Goal: Register for event/course

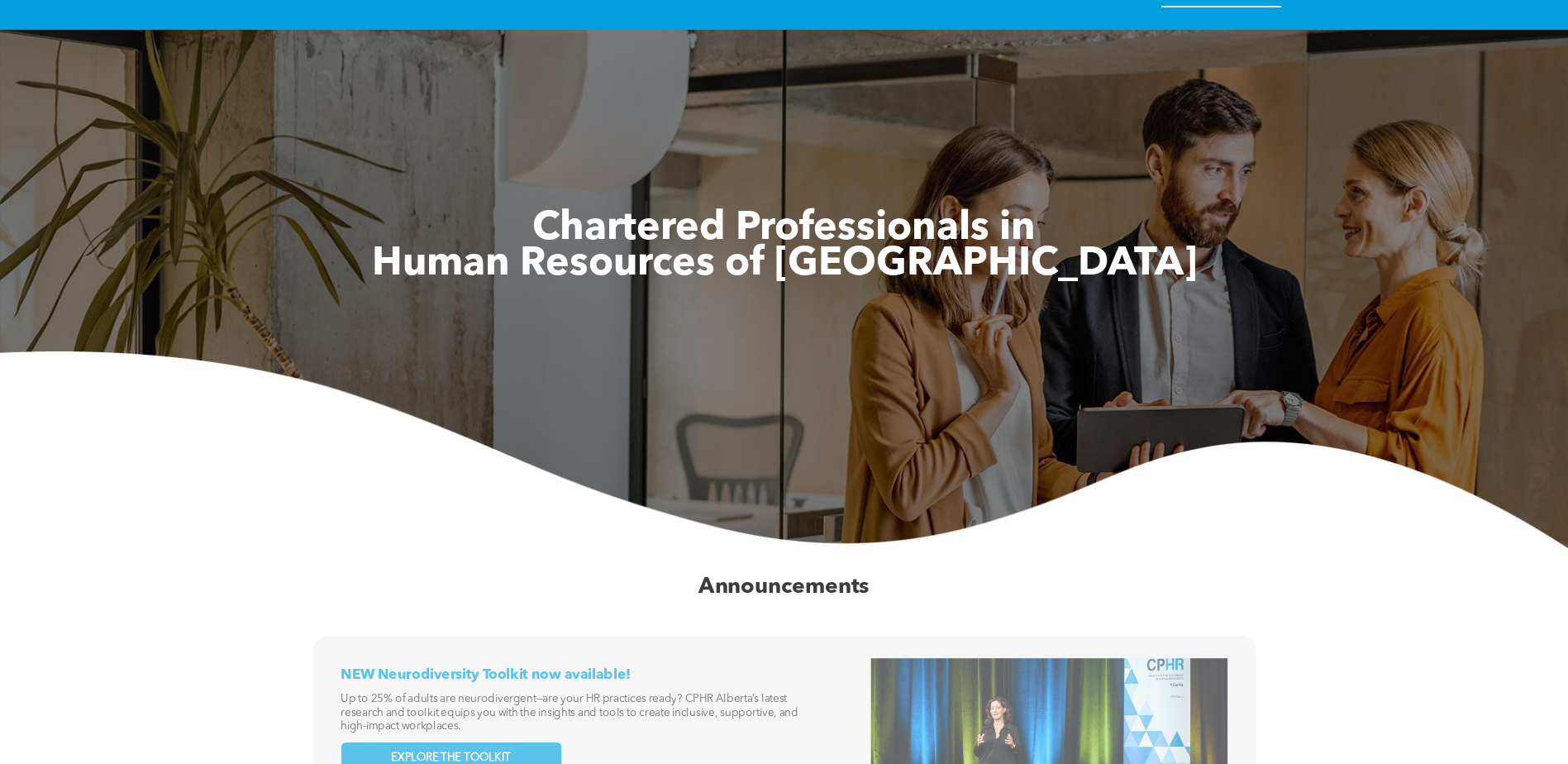
scroll to position [16, 0]
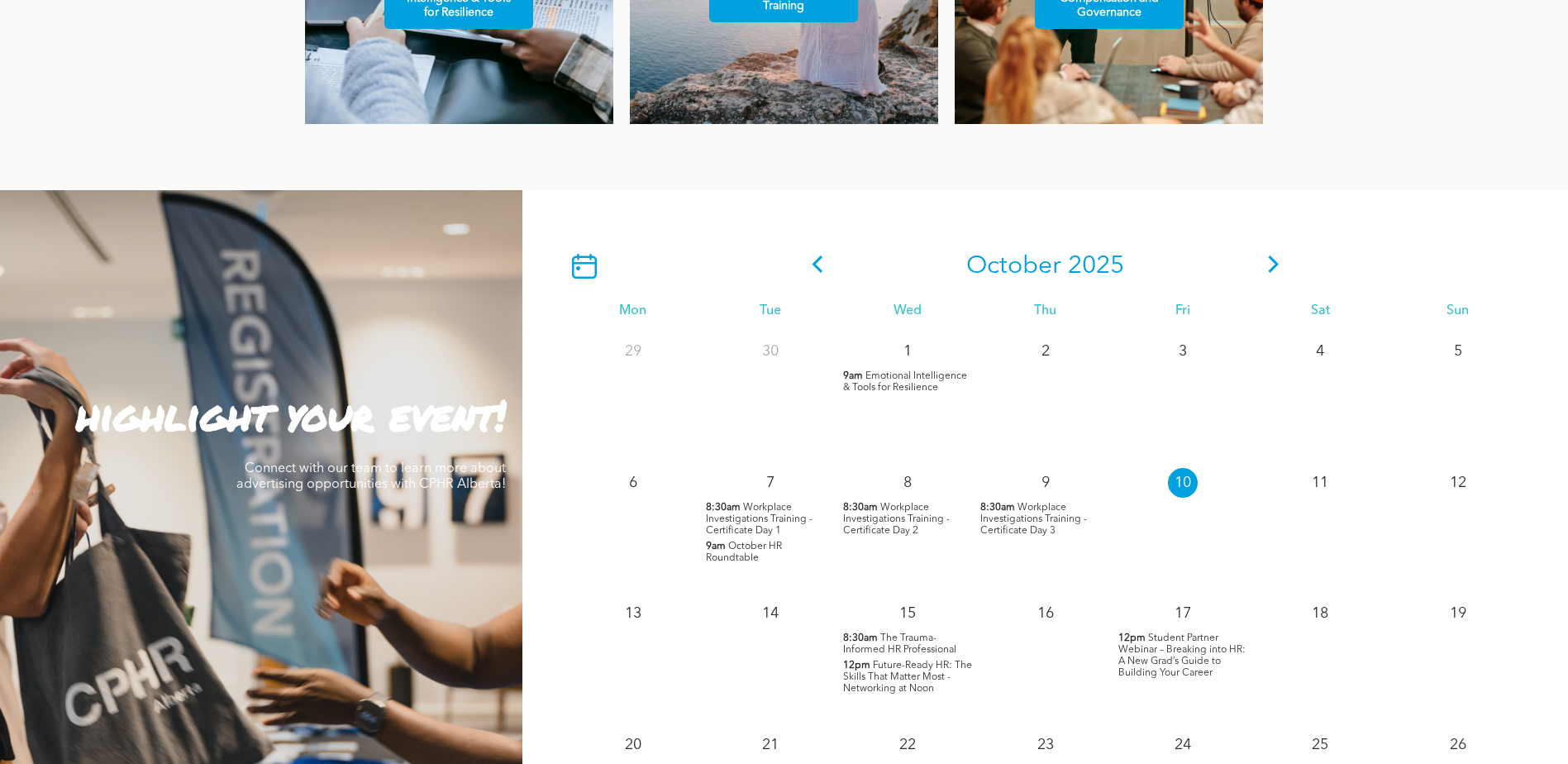
scroll to position [1323, 0]
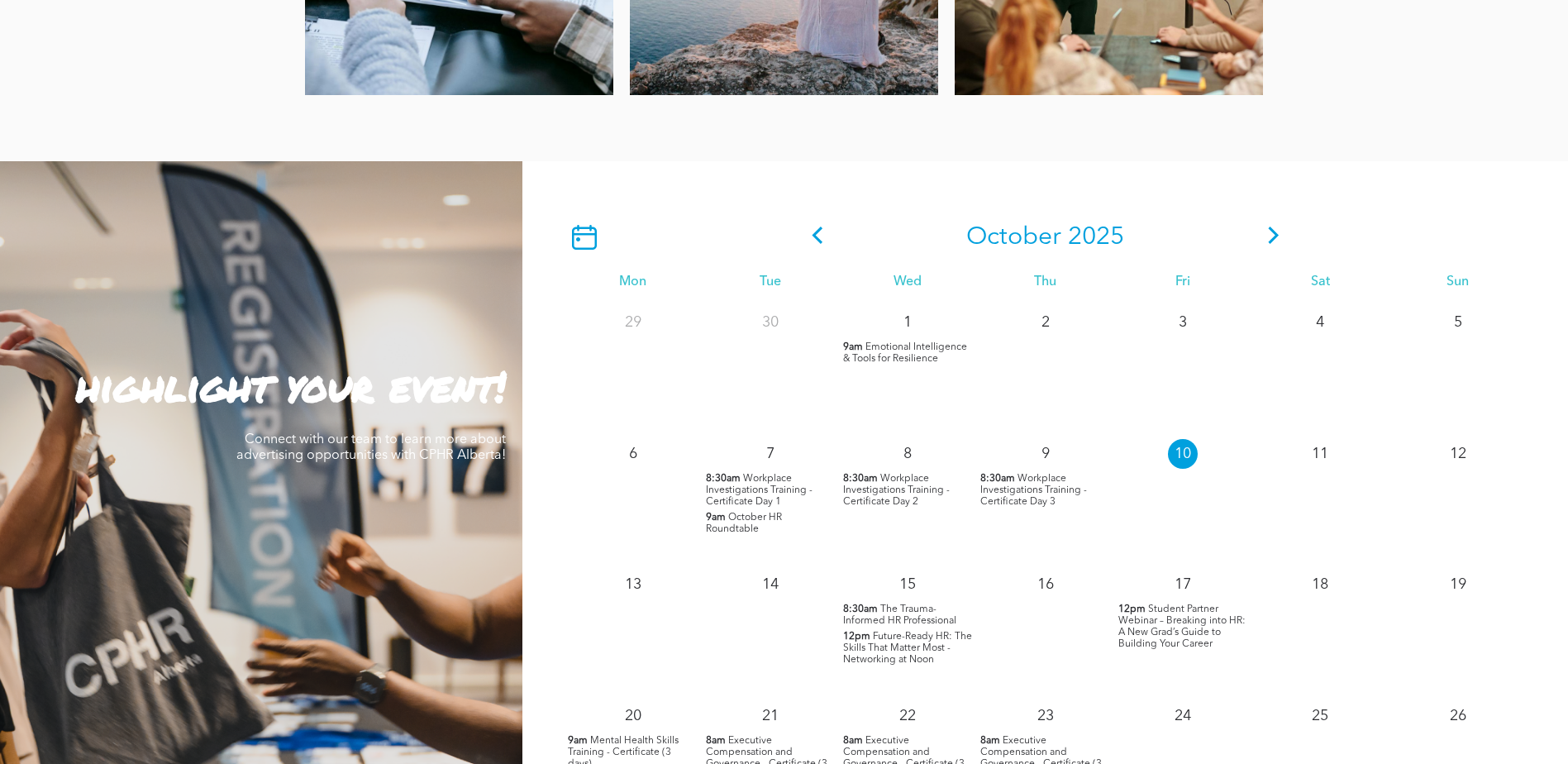
click at [1268, 234] on icon at bounding box center [1274, 235] width 25 height 17
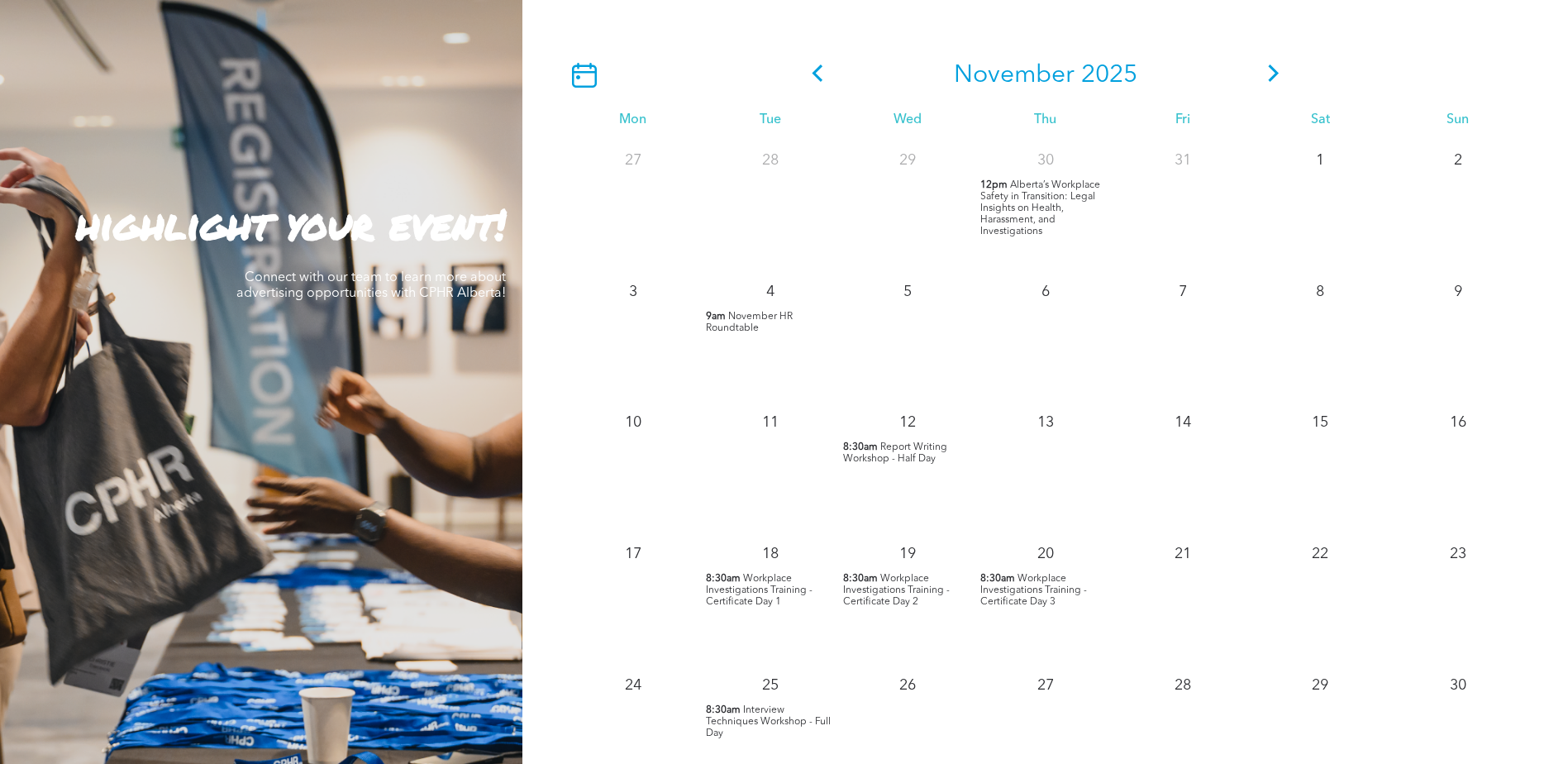
scroll to position [1488, 0]
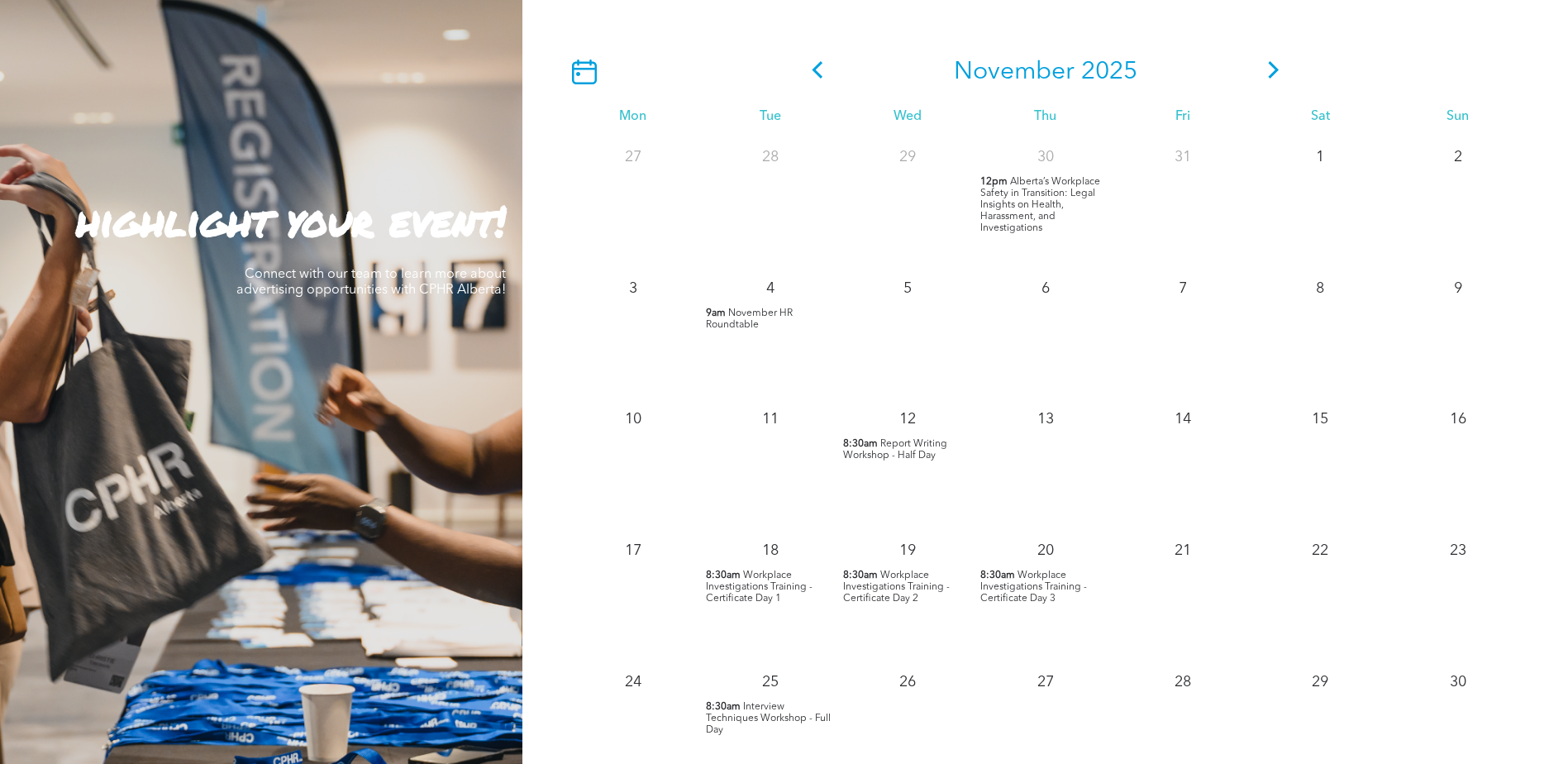
click at [747, 587] on span "Workplace Investigations Training - Certificate Day 1" at bounding box center [759, 587] width 106 height 33
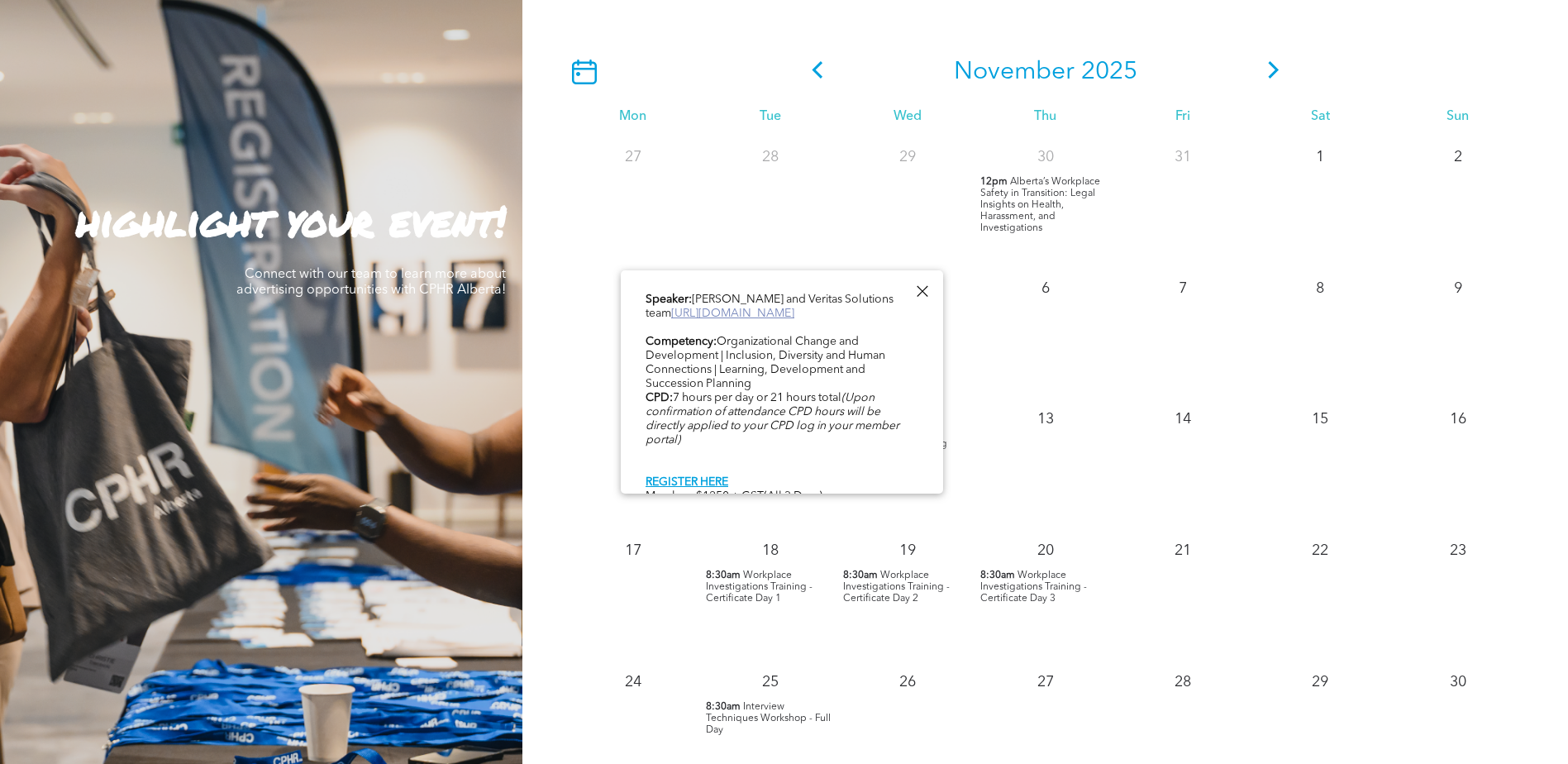
scroll to position [852, 0]
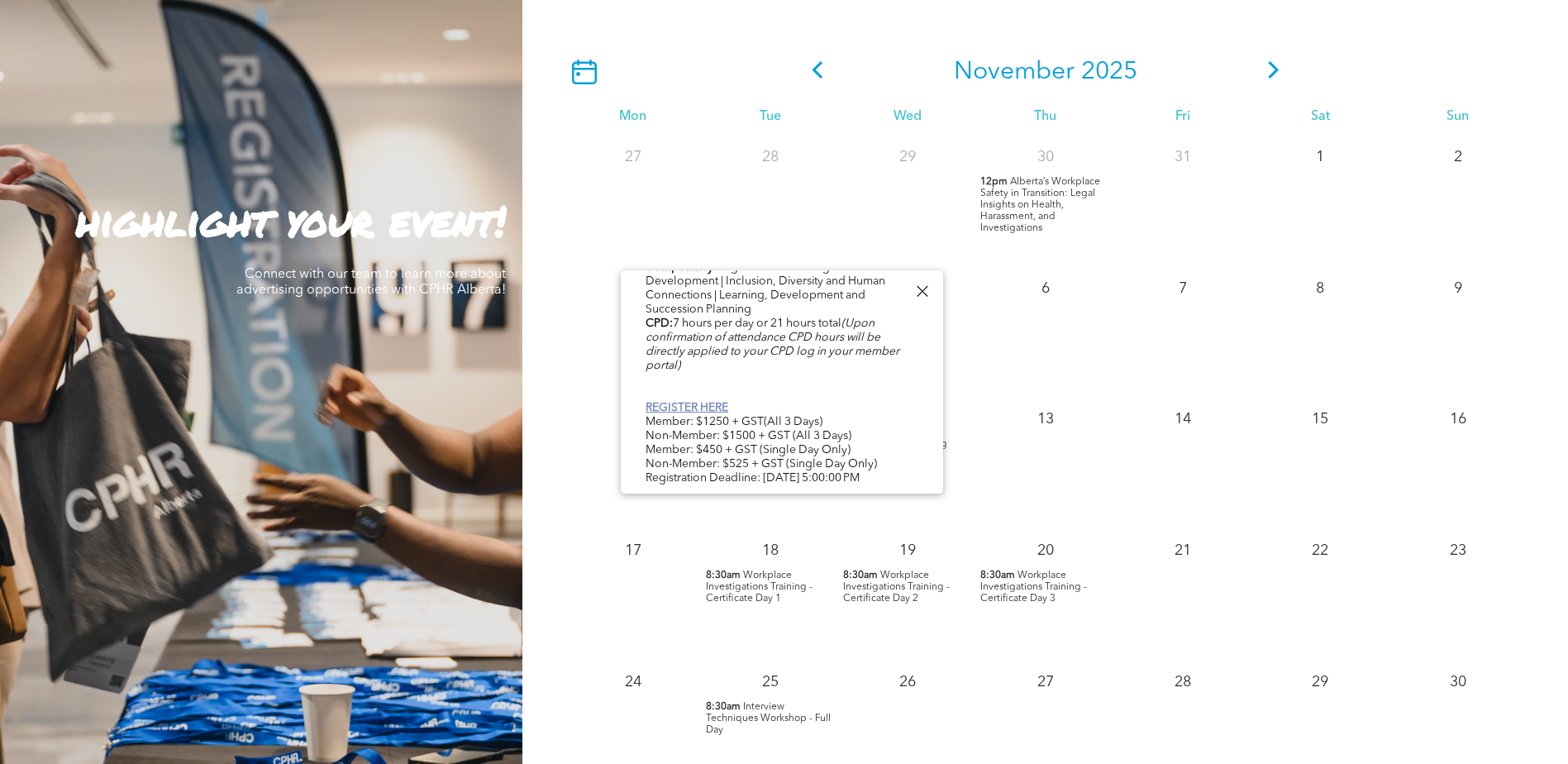
click at [720, 404] on link "REGISTER HERE" at bounding box center [687, 408] width 83 height 12
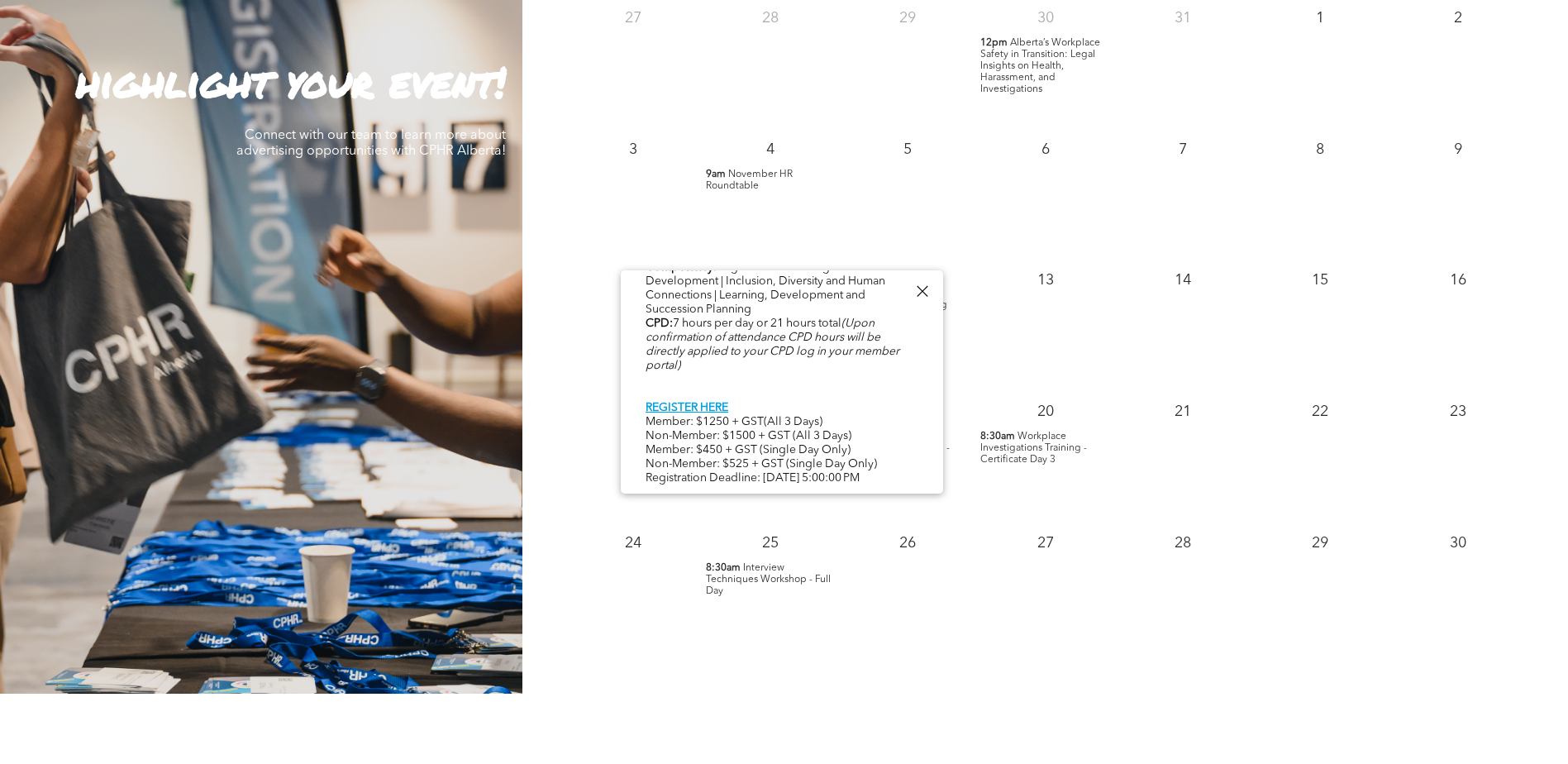
scroll to position [1654, 0]
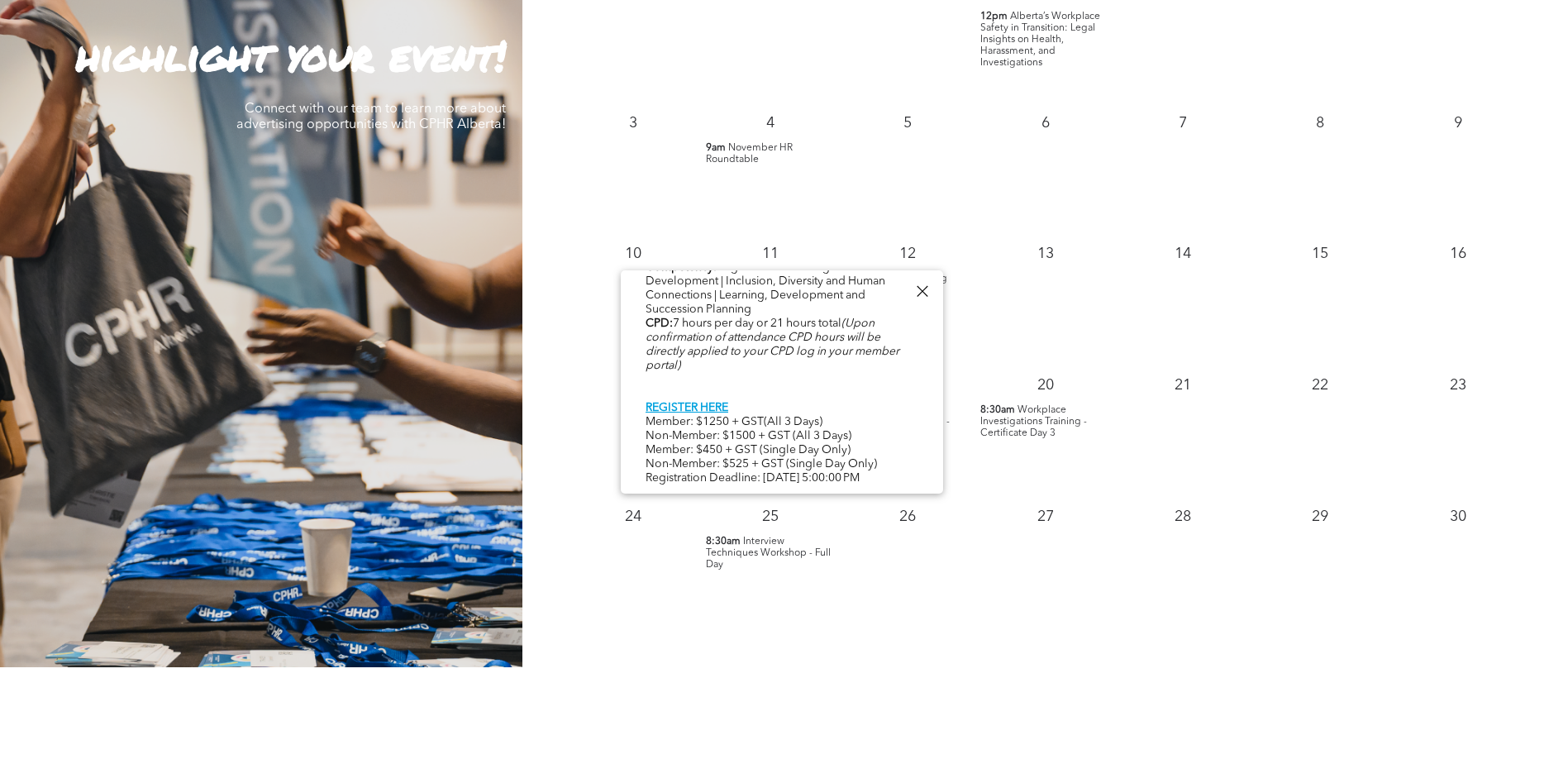
click at [661, 234] on div "10" at bounding box center [632, 251] width 137 height 36
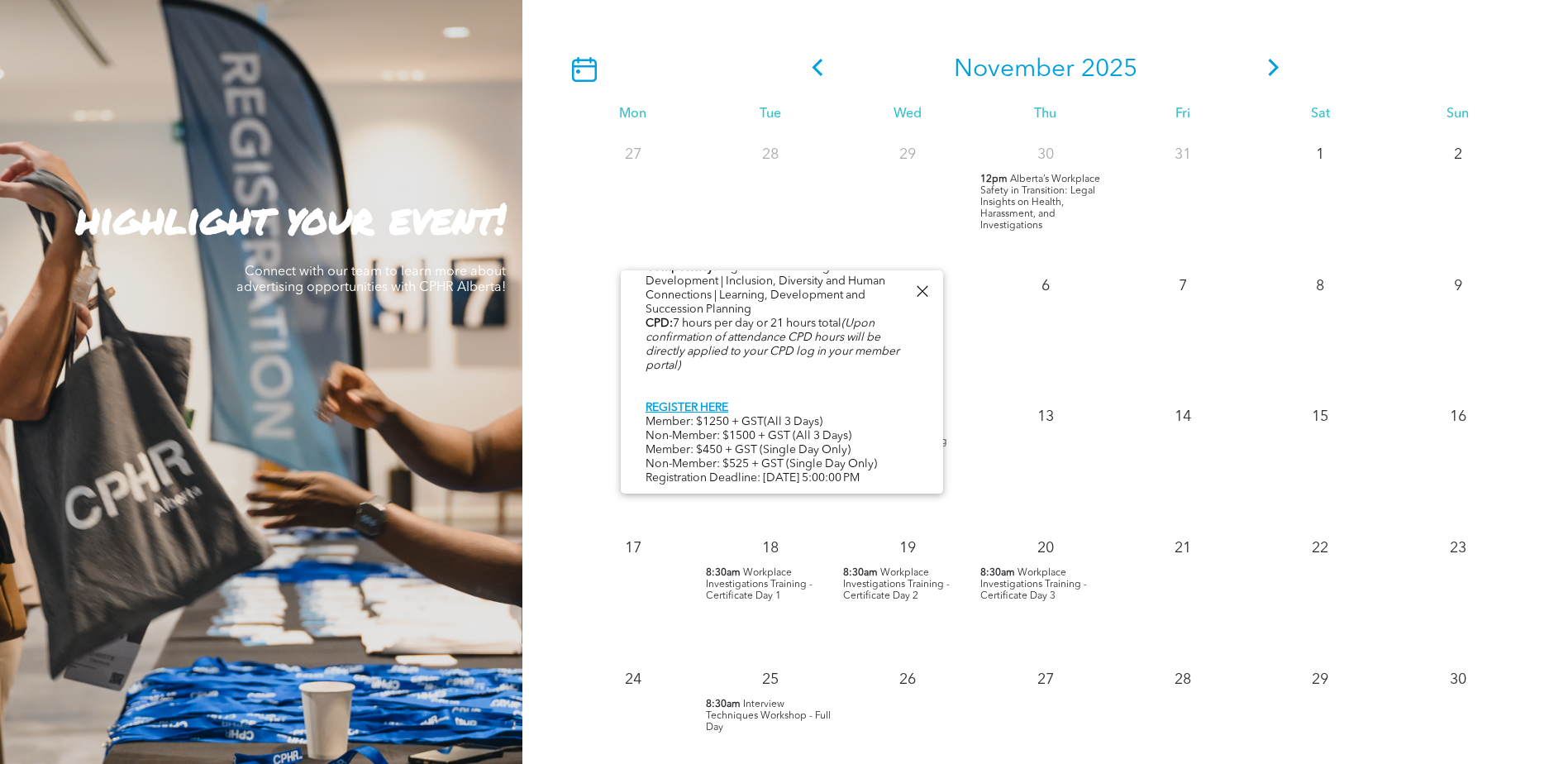
scroll to position [1488, 0]
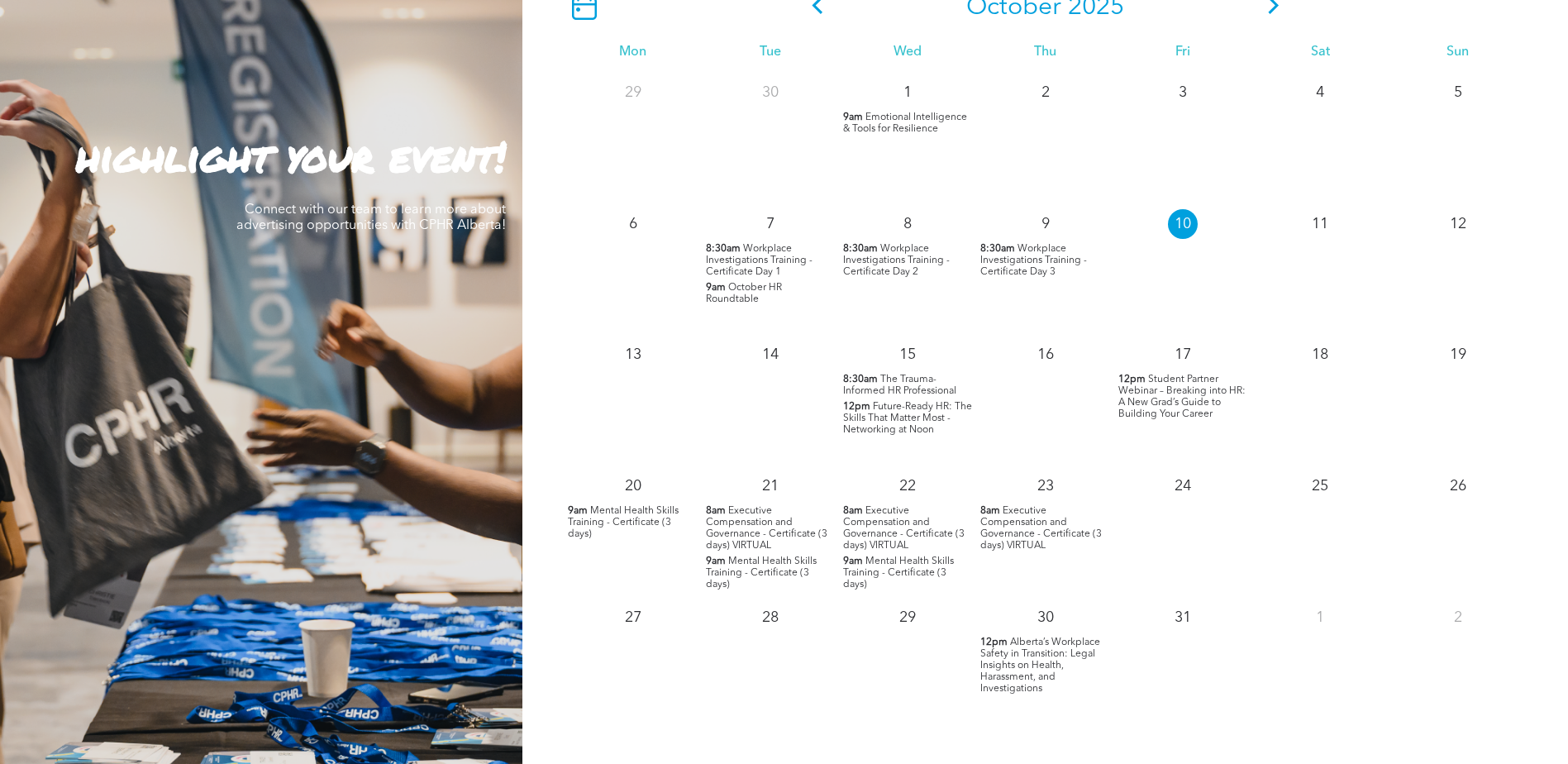
scroll to position [1406, 0]
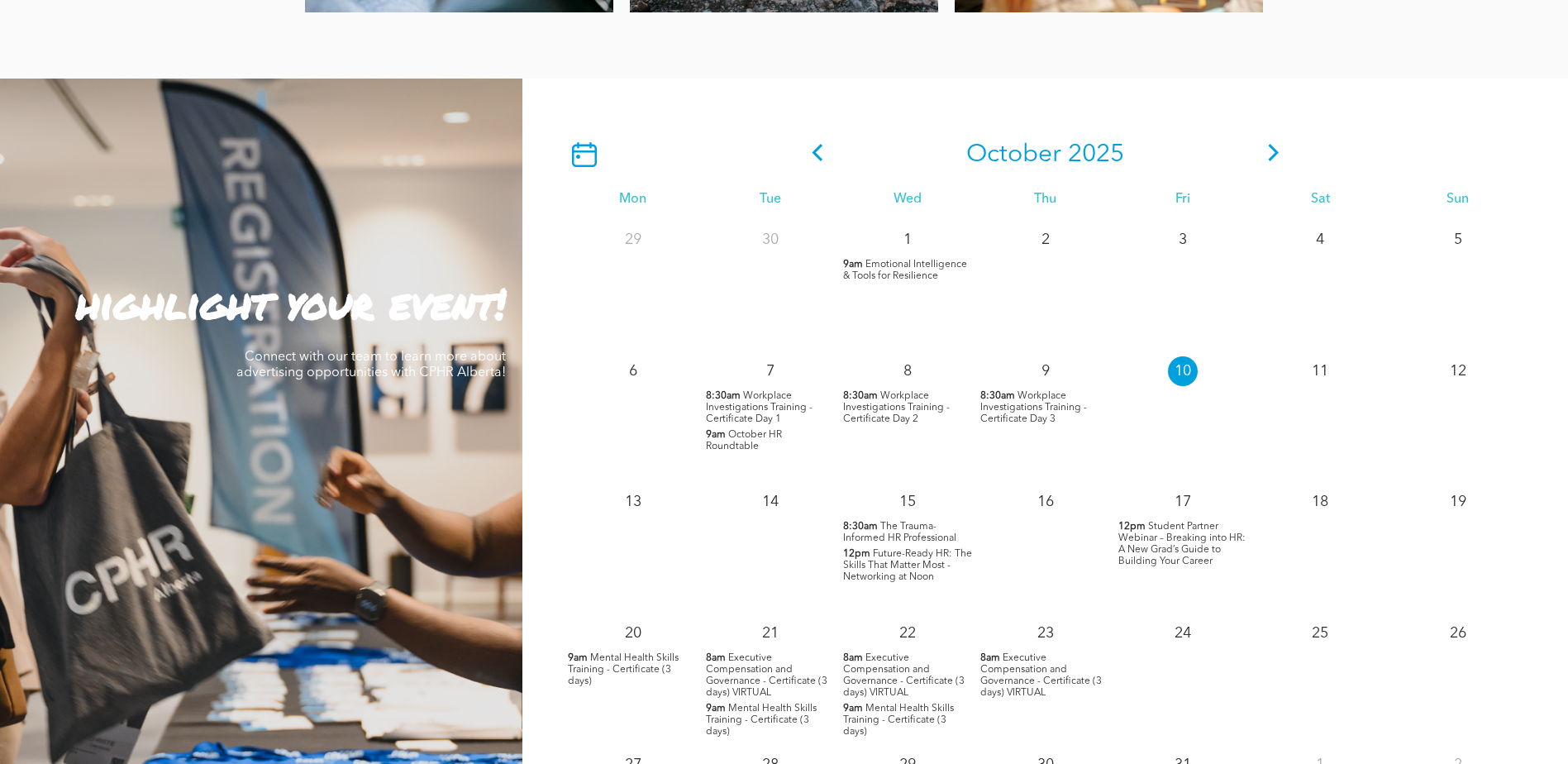
click at [1262, 144] on span at bounding box center [1274, 154] width 25 height 30
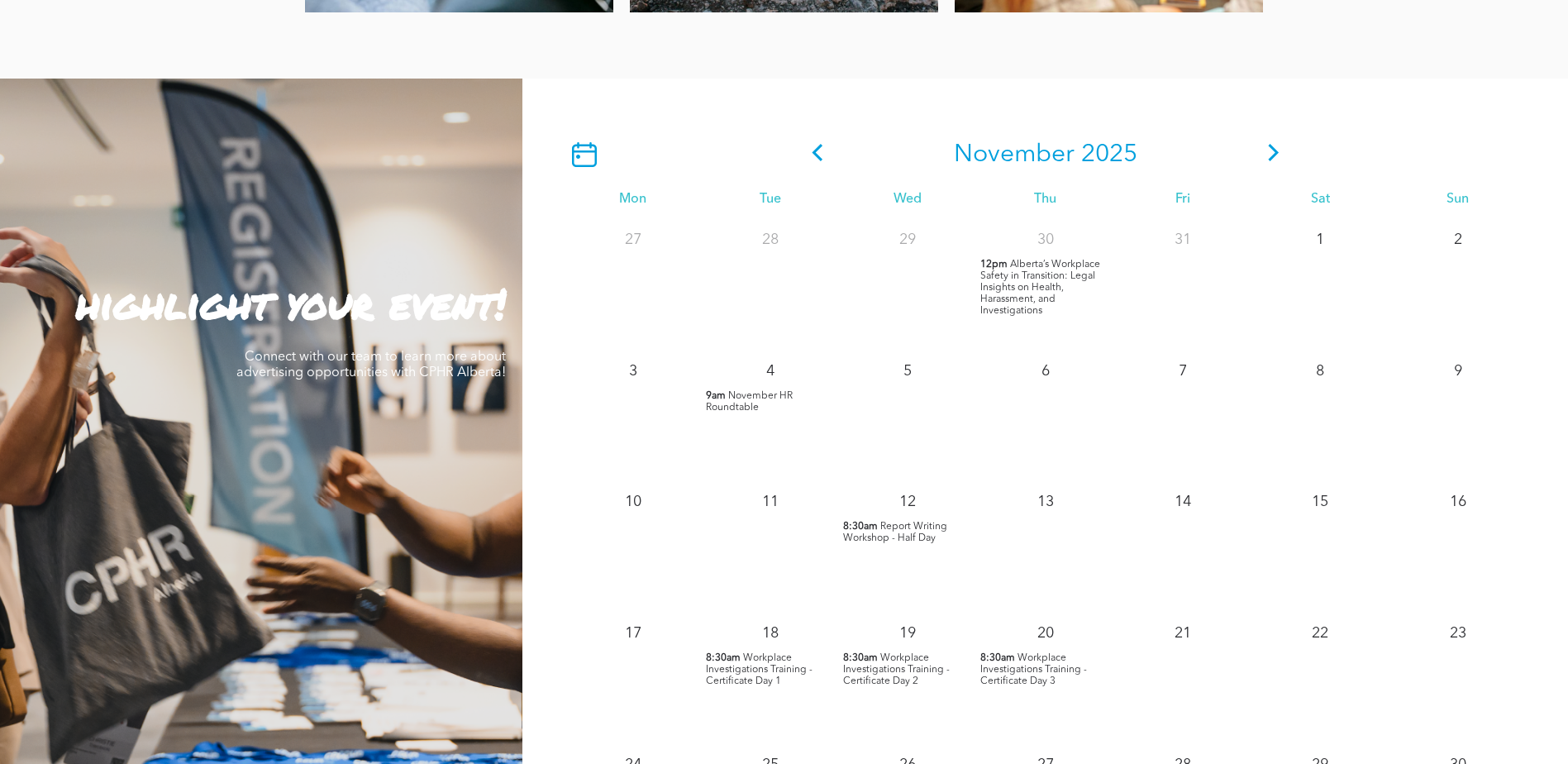
click at [739, 673] on span "Workplace Investigations Training - Certificate Day 1" at bounding box center [759, 669] width 106 height 33
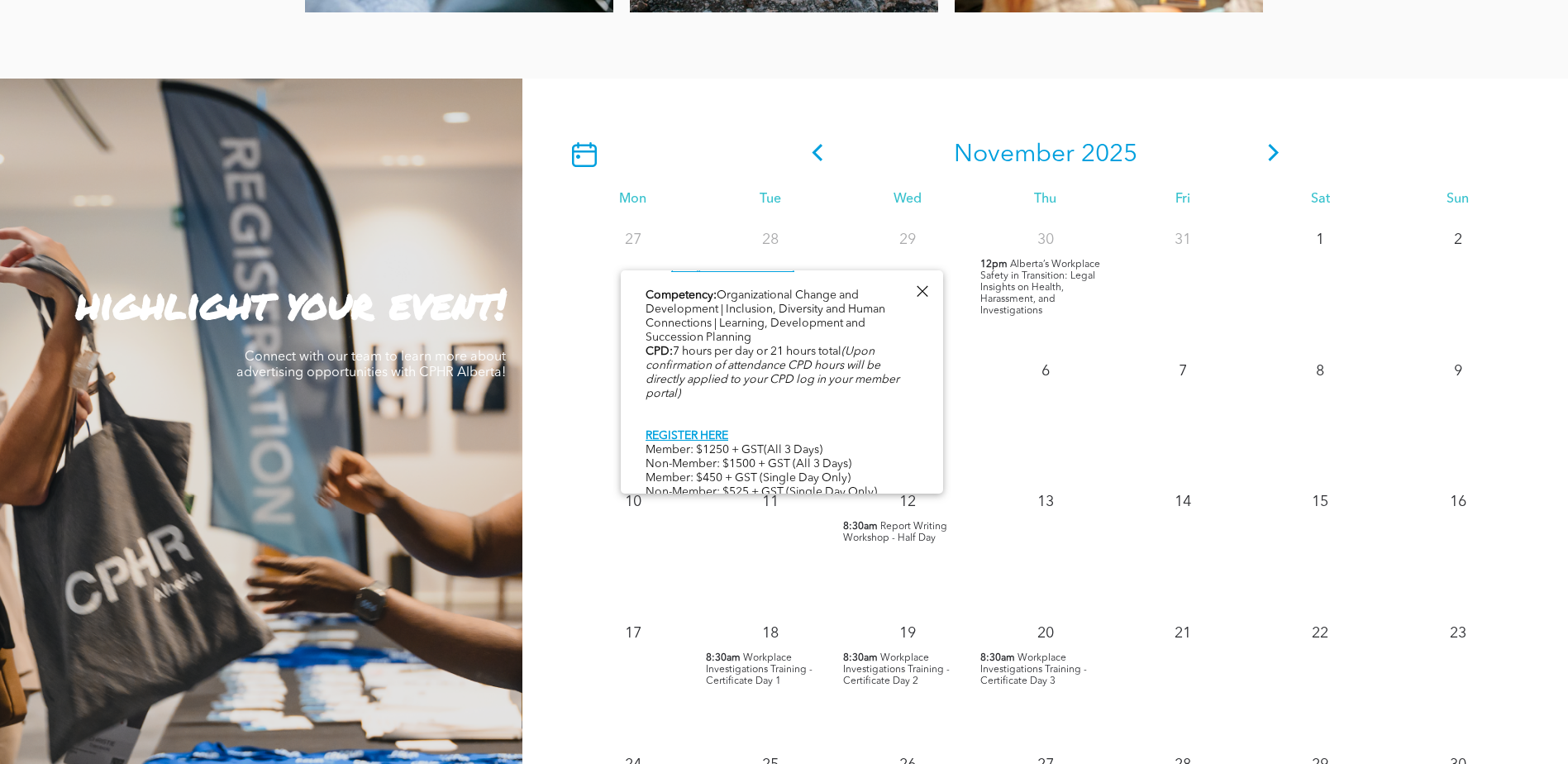
scroll to position [852, 0]
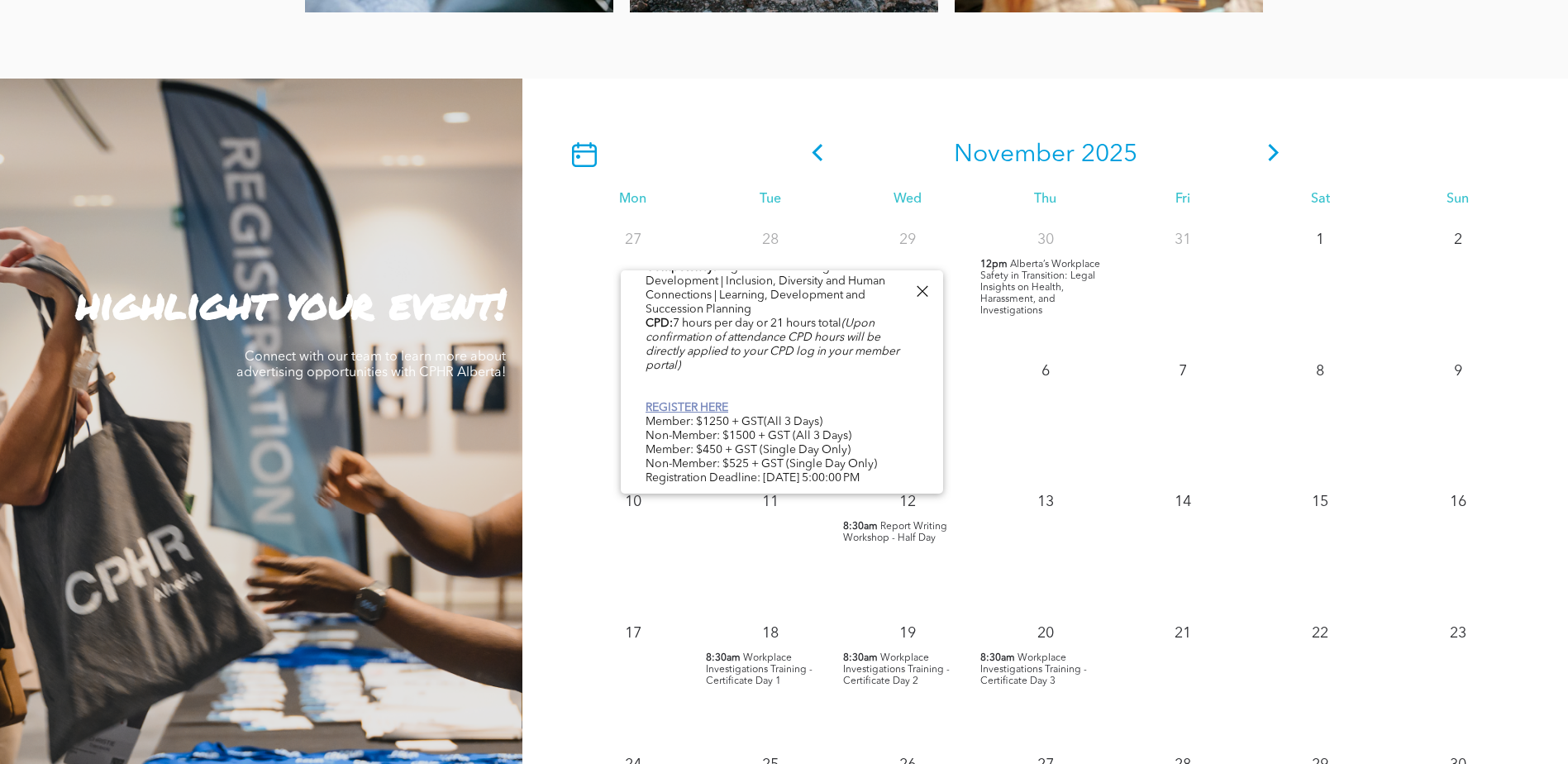
click at [704, 402] on link "REGISTER HERE" at bounding box center [687, 408] width 83 height 12
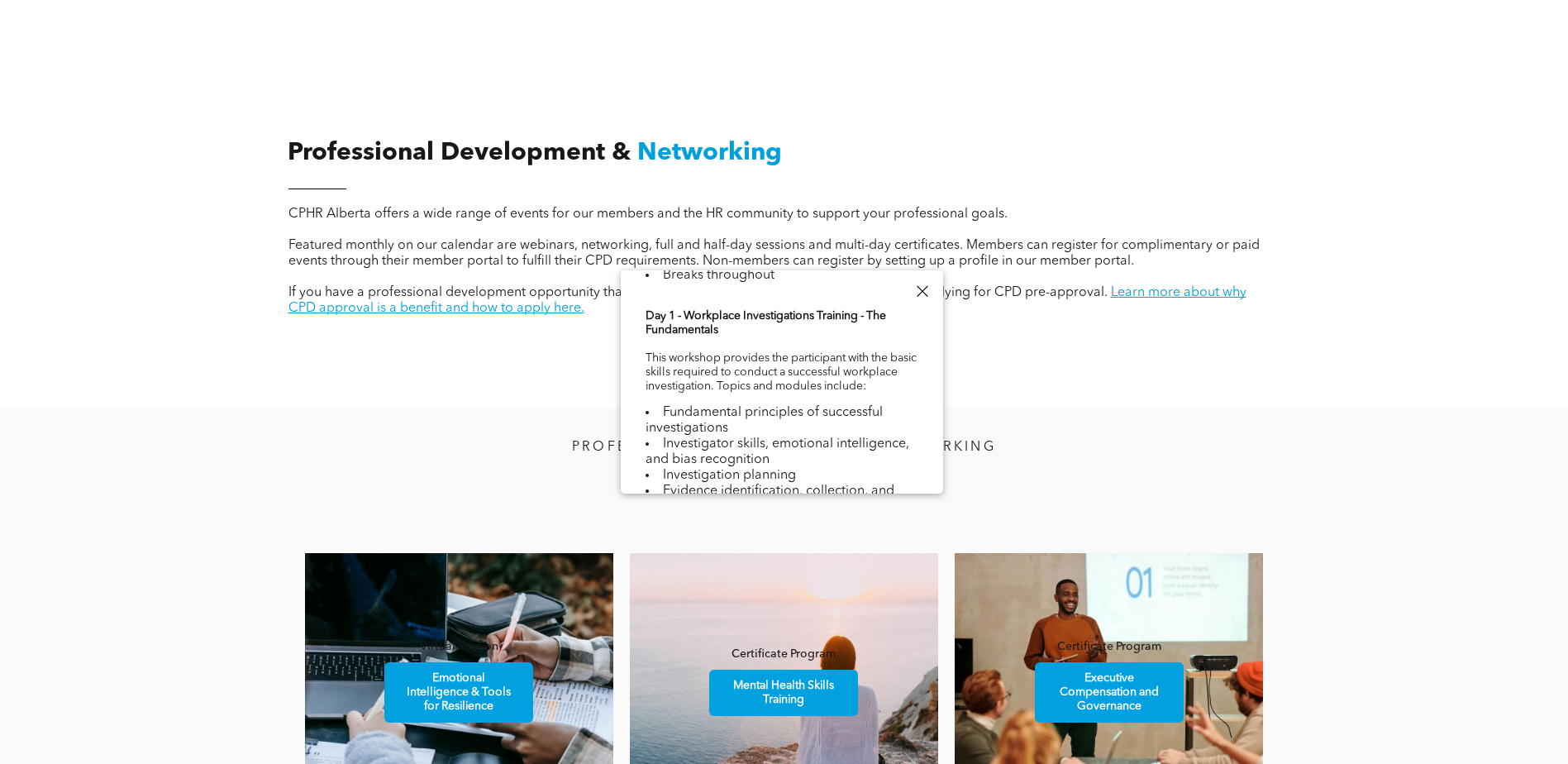
scroll to position [579, 0]
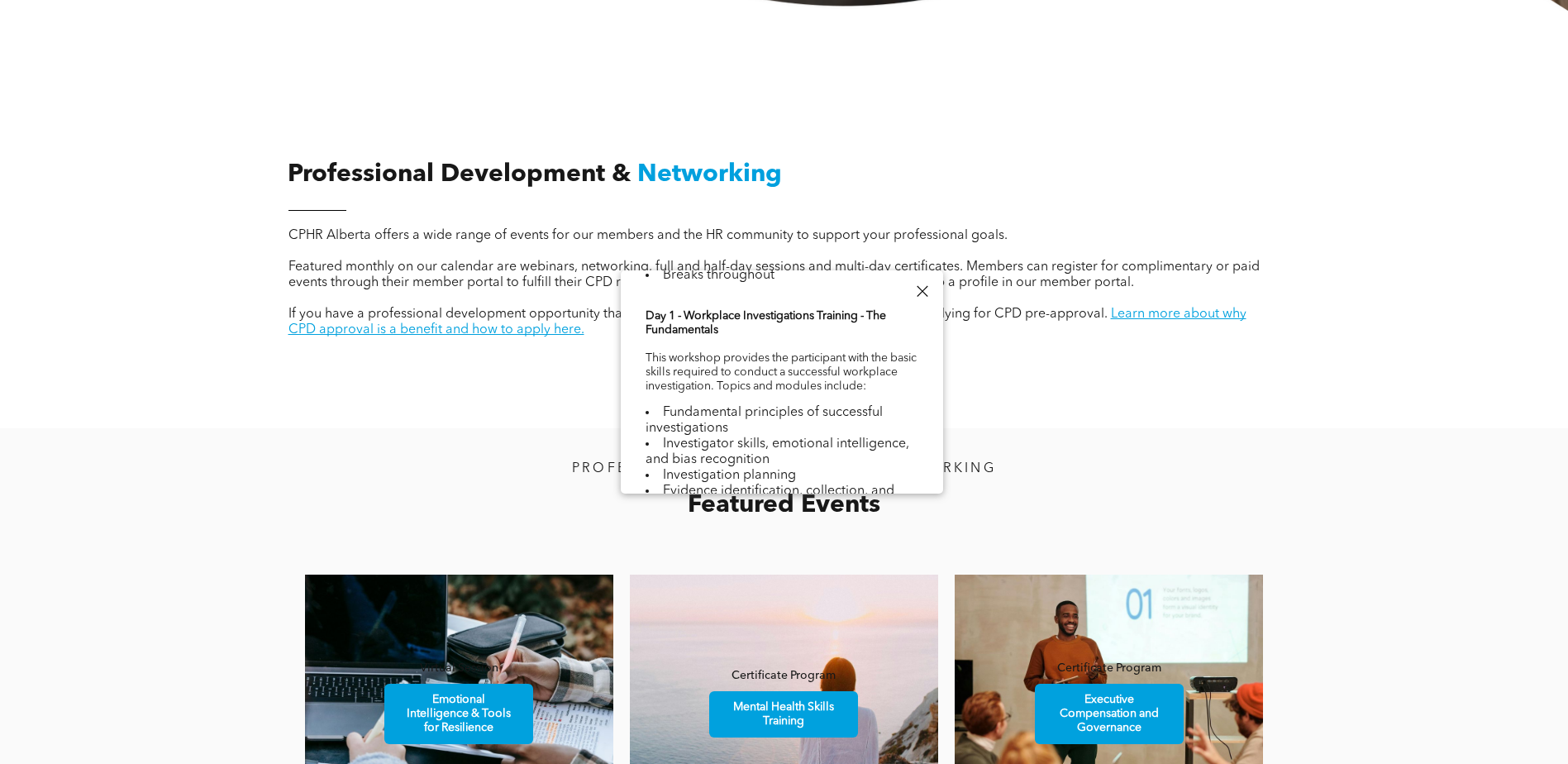
click at [1086, 258] on p at bounding box center [778, 251] width 979 height 15
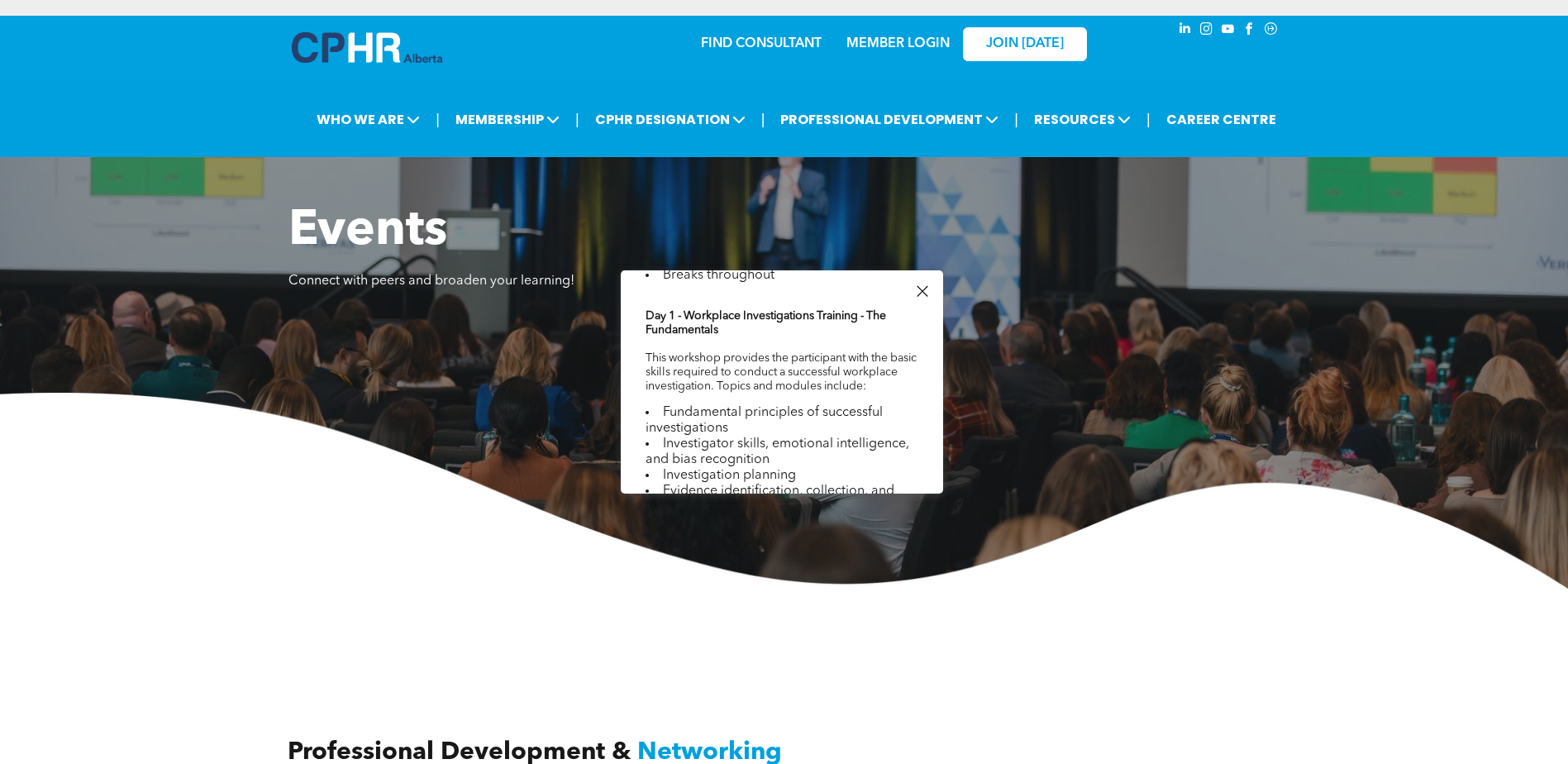
scroll to position [0, 0]
click at [922, 287] on div at bounding box center [922, 291] width 23 height 23
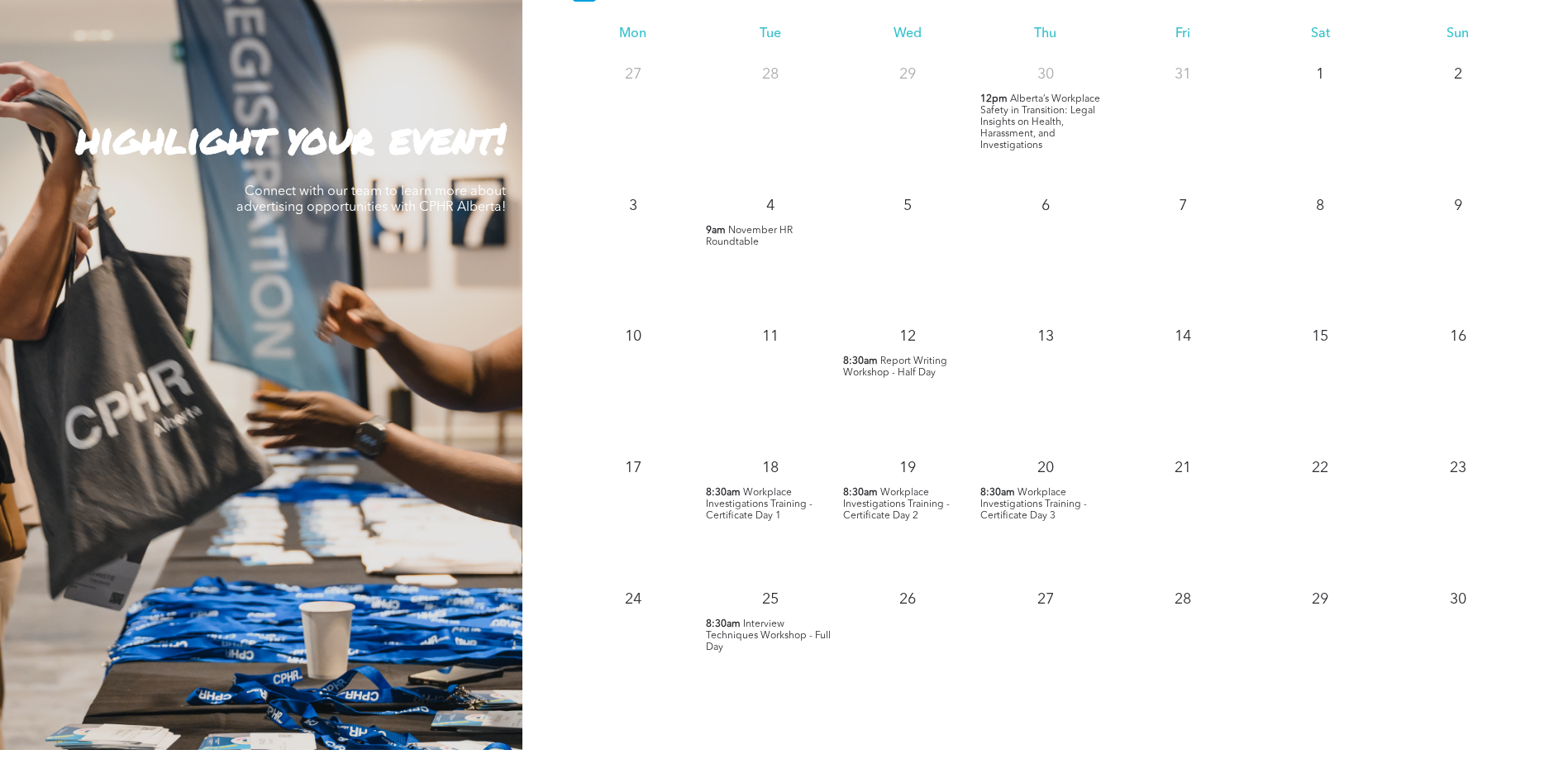
scroll to position [1654, 0]
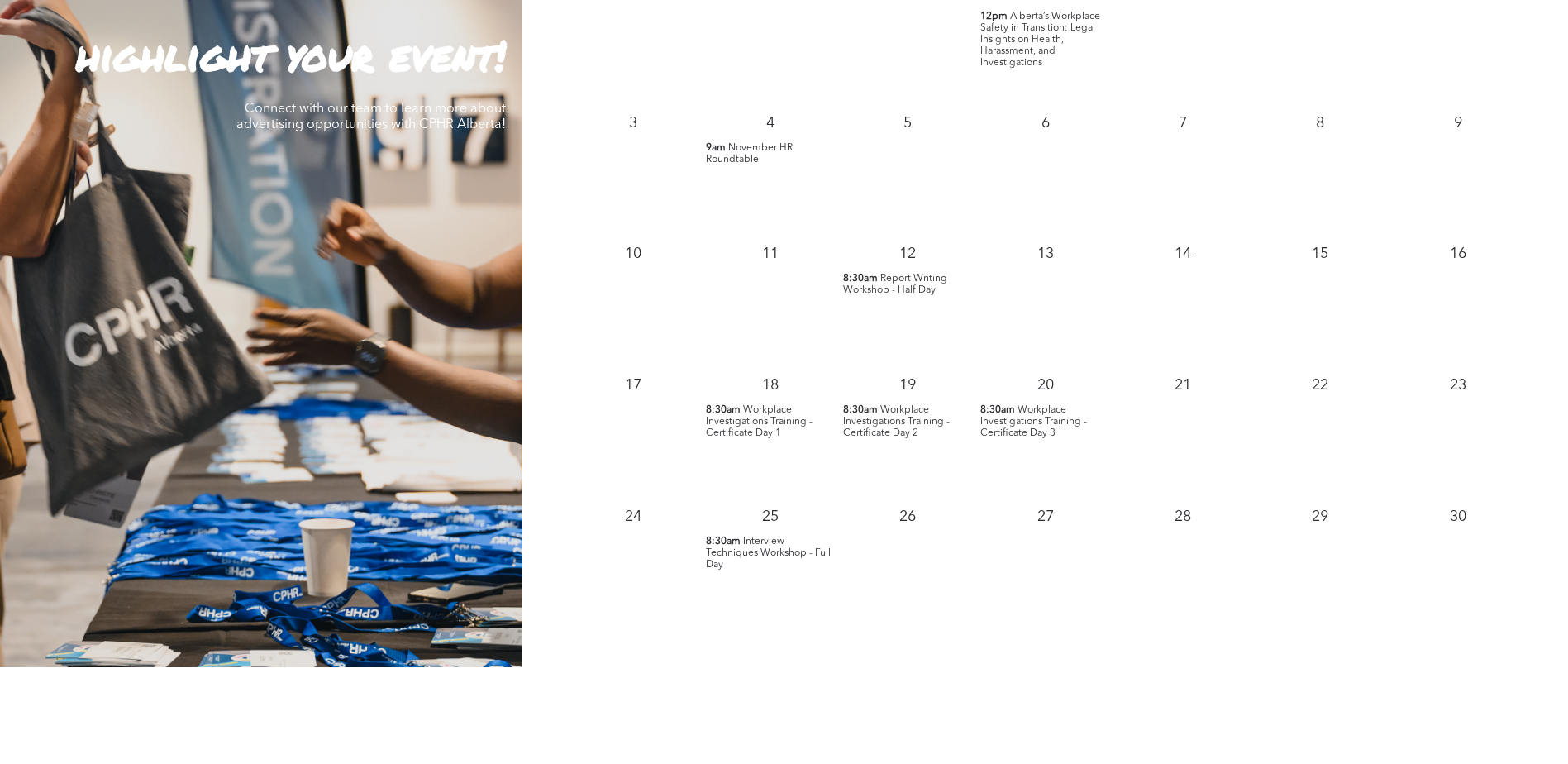
click at [750, 415] on span "Workplace Investigations Training - Certificate Day 1" at bounding box center [759, 421] width 106 height 33
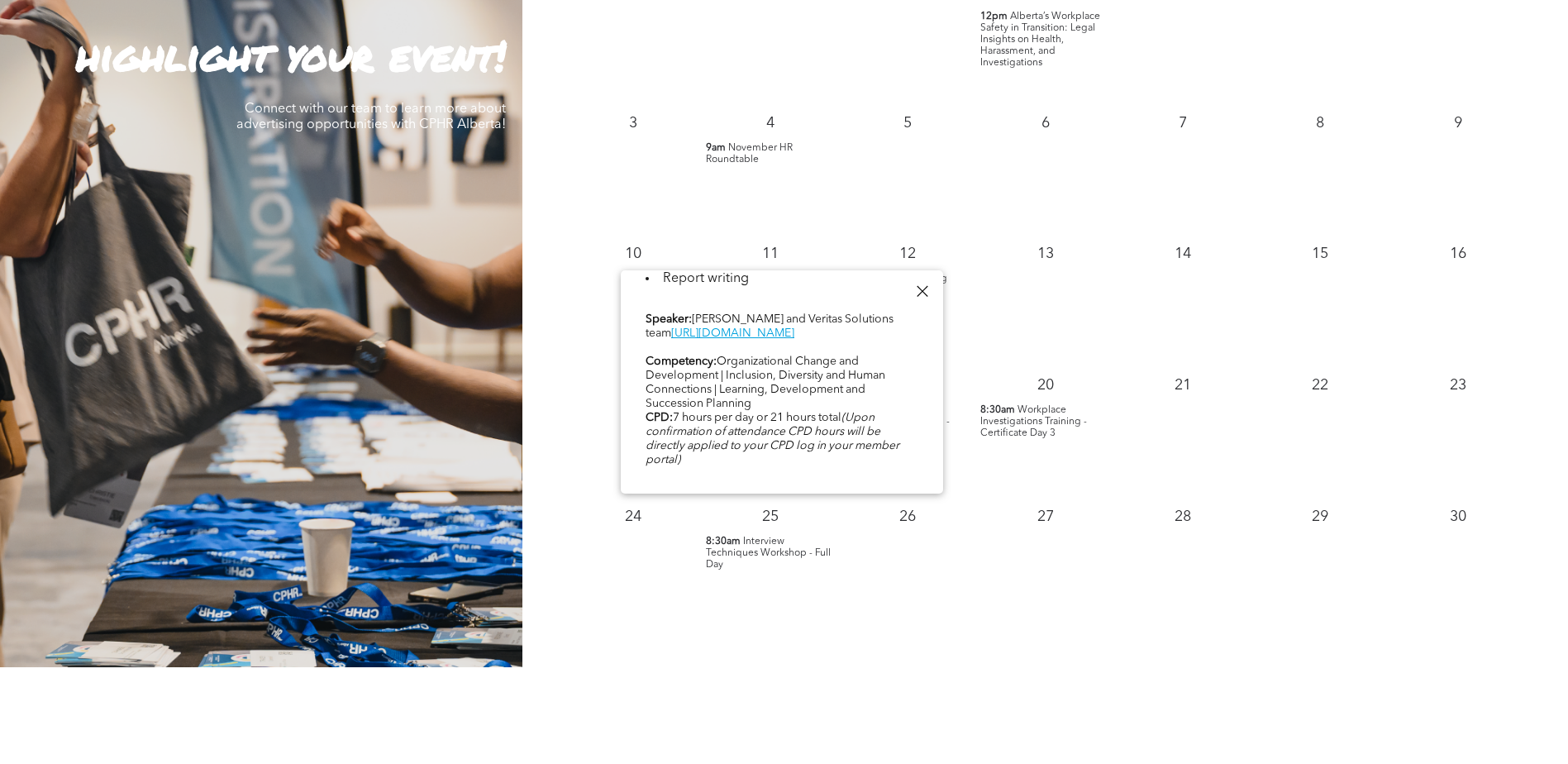
scroll to position [852, 0]
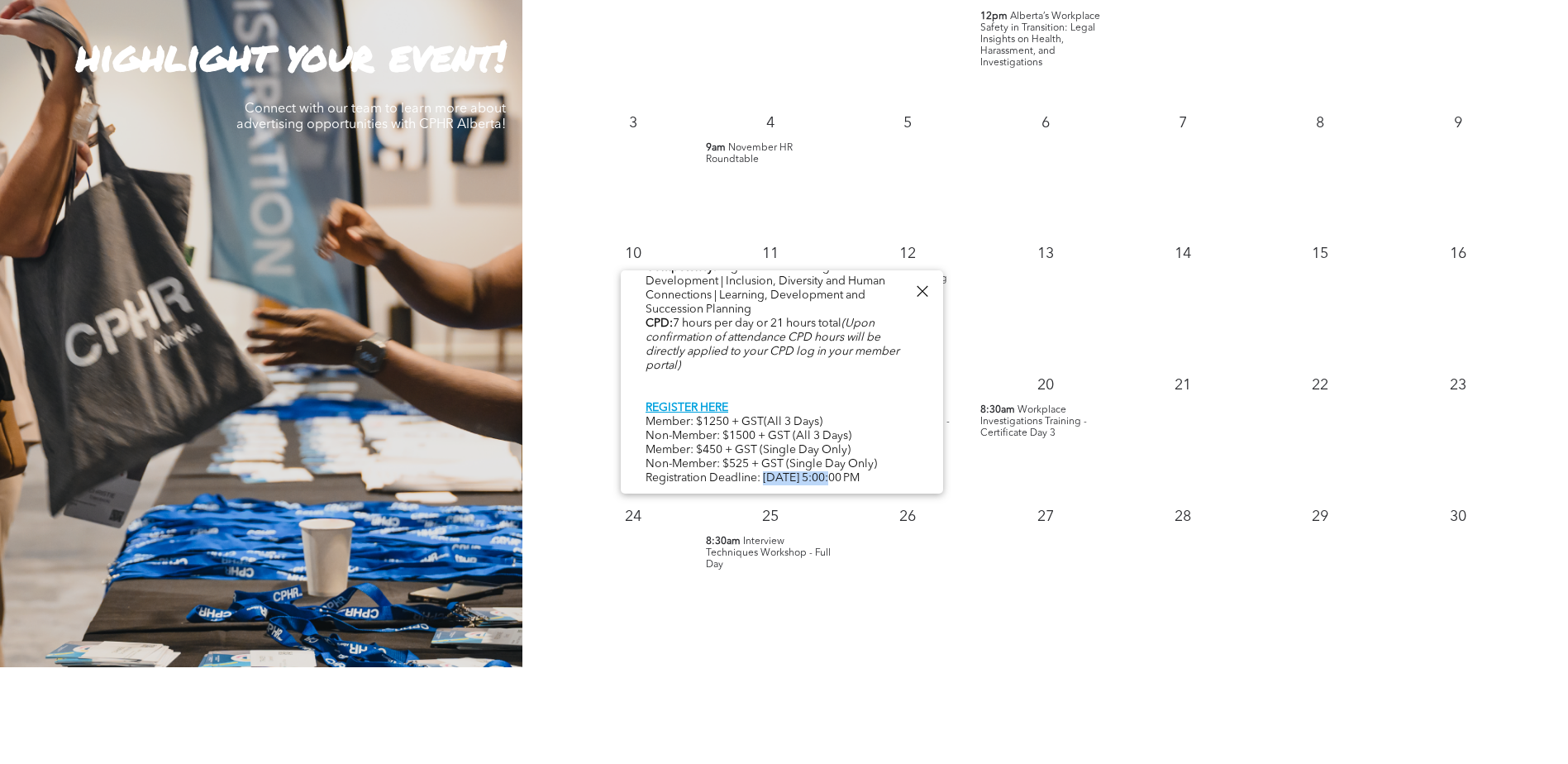
drag, startPoint x: 770, startPoint y: 463, endPoint x: 839, endPoint y: 472, distance: 69.6
drag, startPoint x: 839, startPoint y: 472, endPoint x: 733, endPoint y: 464, distance: 106.3
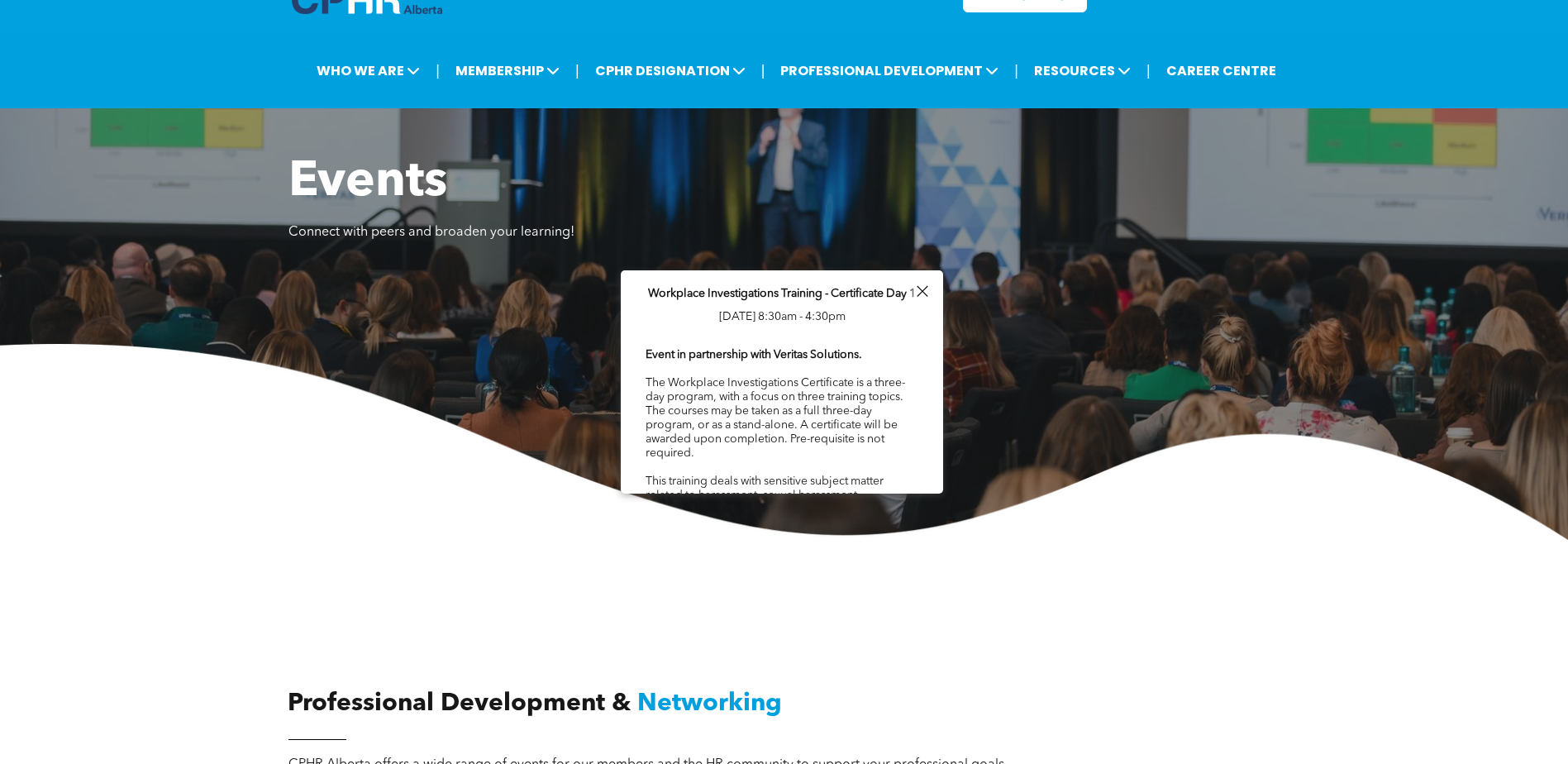
scroll to position [0, 0]
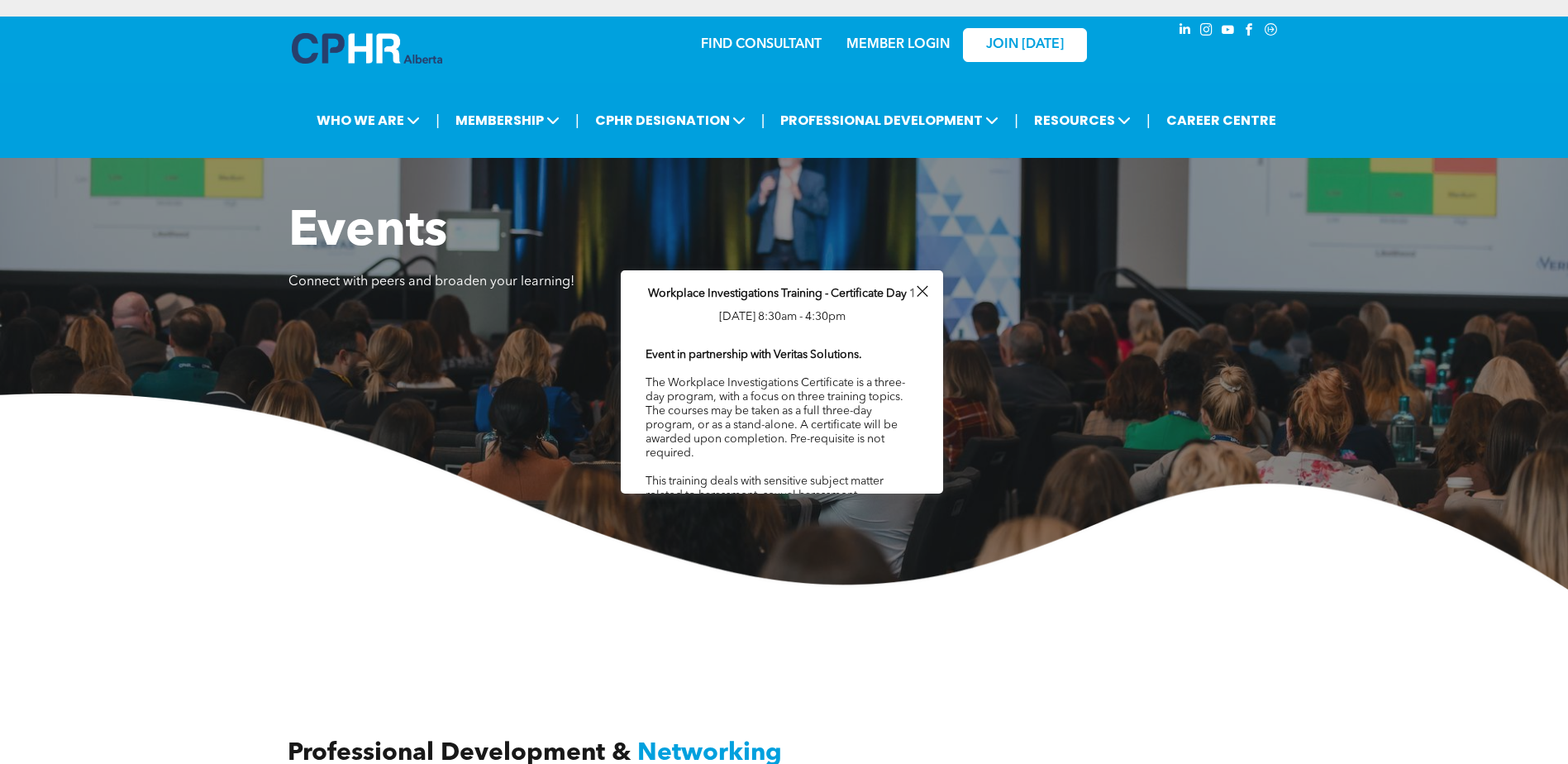
click at [555, 184] on div "Events Connect with peers and broaden your learning!" at bounding box center [784, 386] width 1568 height 408
click at [920, 294] on div at bounding box center [922, 291] width 23 height 23
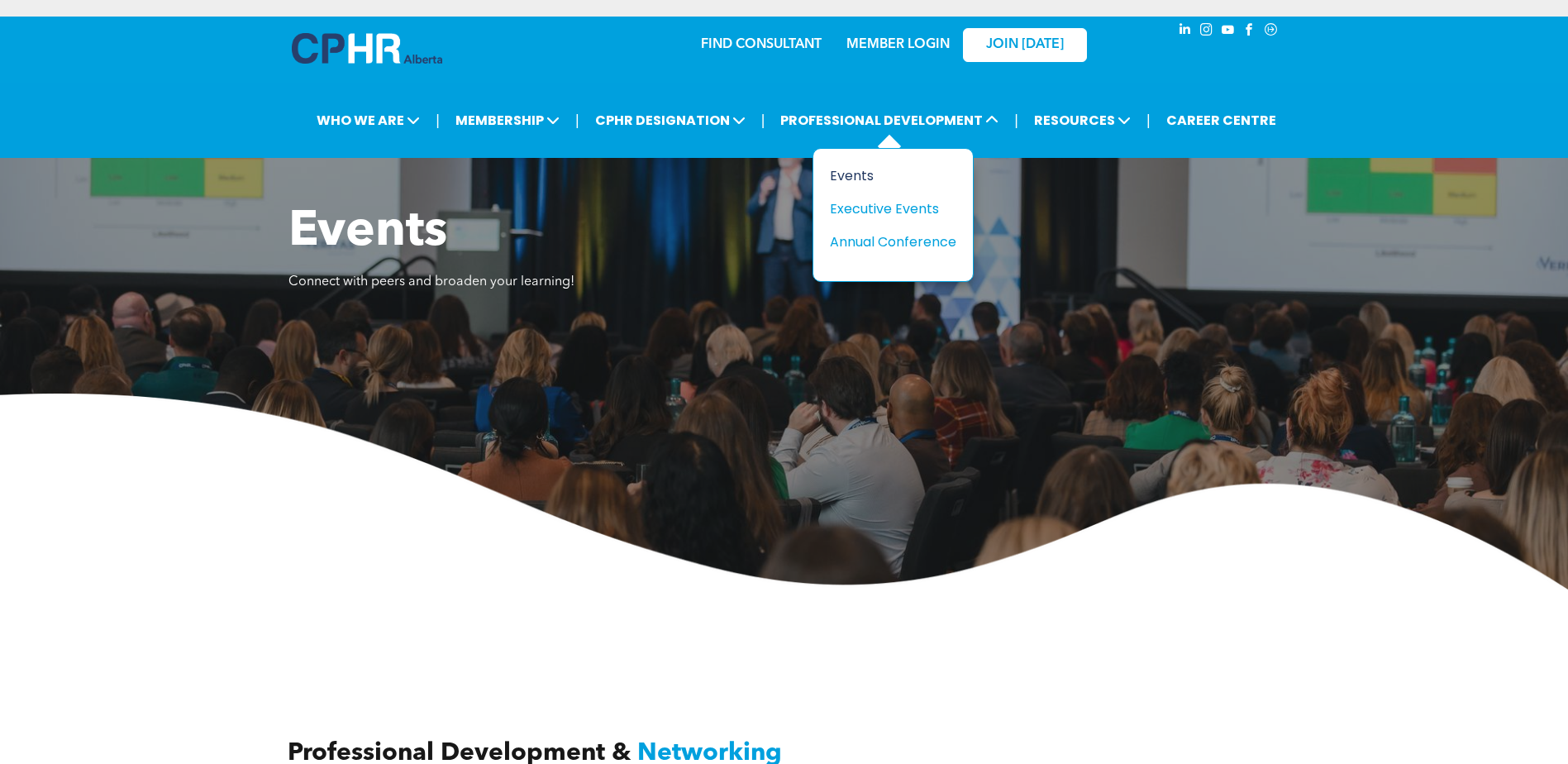
click at [872, 164] on div "Title Events Executive Events Annual Conference" at bounding box center [893, 215] width 161 height 134
click at [860, 171] on div "Events" at bounding box center [887, 175] width 115 height 21
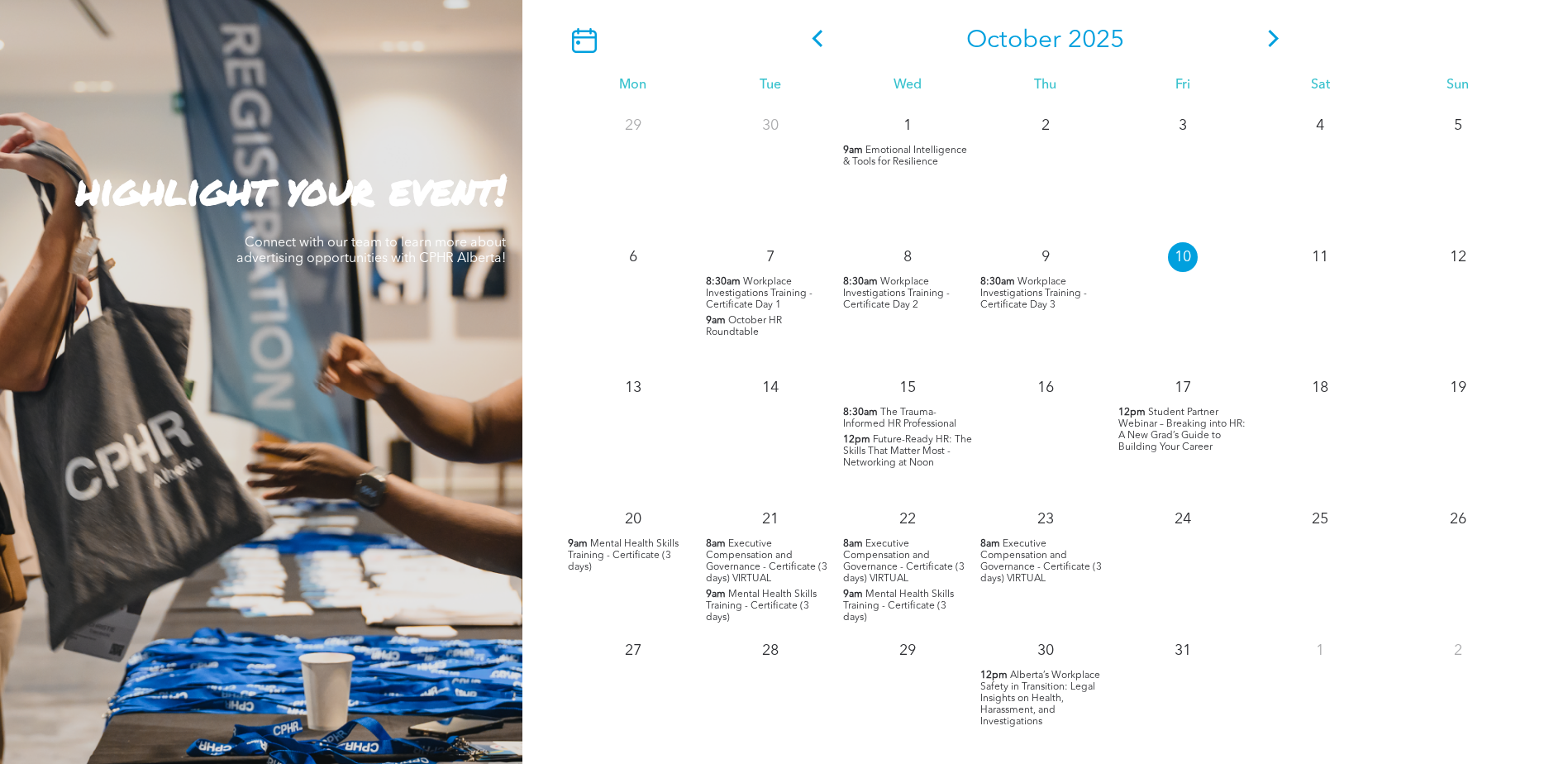
scroll to position [1654, 0]
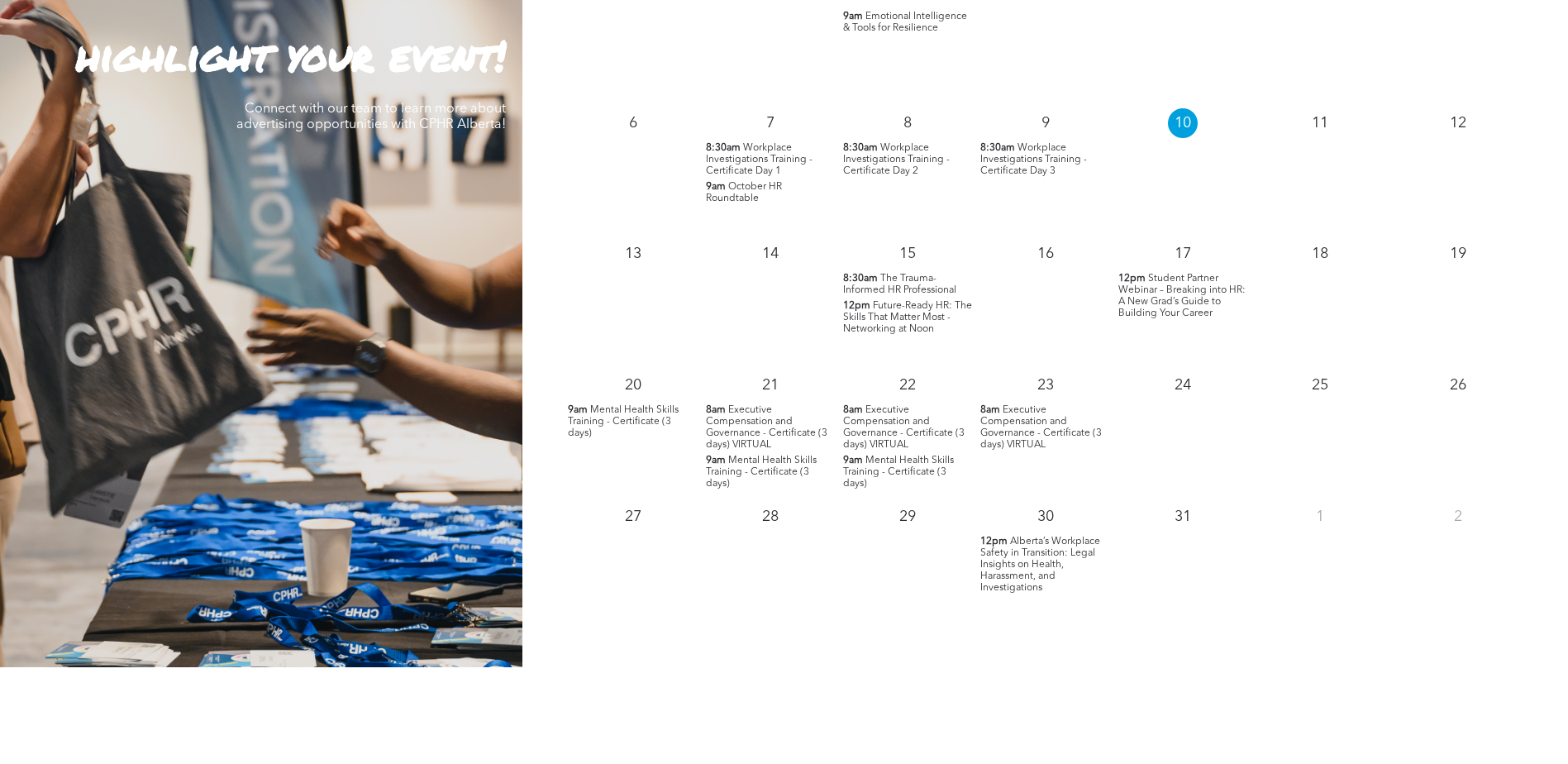
click at [903, 437] on span "Executive Compensation and Governance - Certificate (3 days) VIRTUAL" at bounding box center [903, 428] width 122 height 45
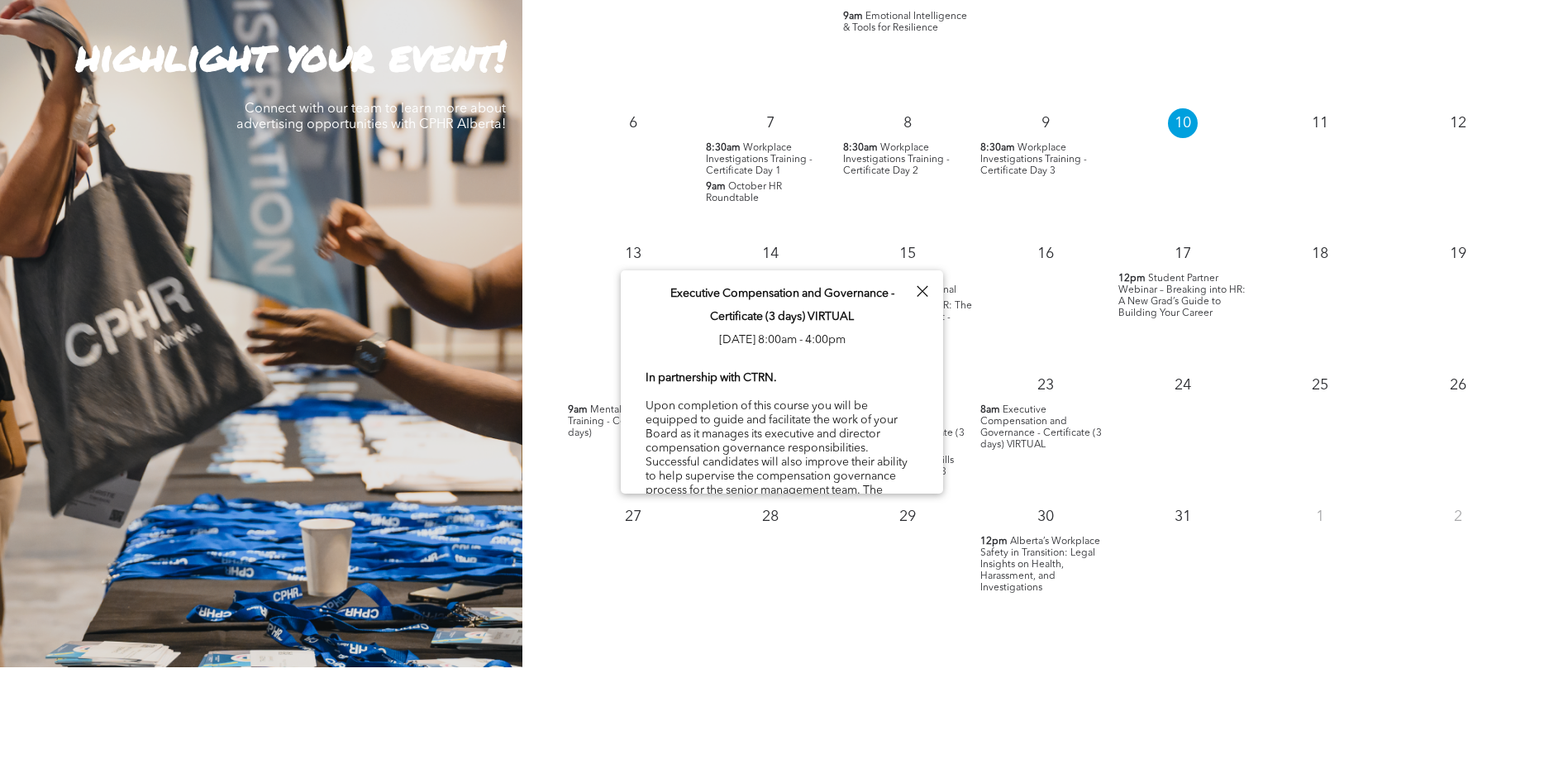
click at [958, 502] on div "29" at bounding box center [908, 513] width 137 height 36
drag, startPoint x: 815, startPoint y: 594, endPoint x: 894, endPoint y: 416, distance: 194.7
click at [819, 592] on div "28" at bounding box center [770, 561] width 137 height 132
click at [922, 286] on div at bounding box center [922, 291] width 23 height 23
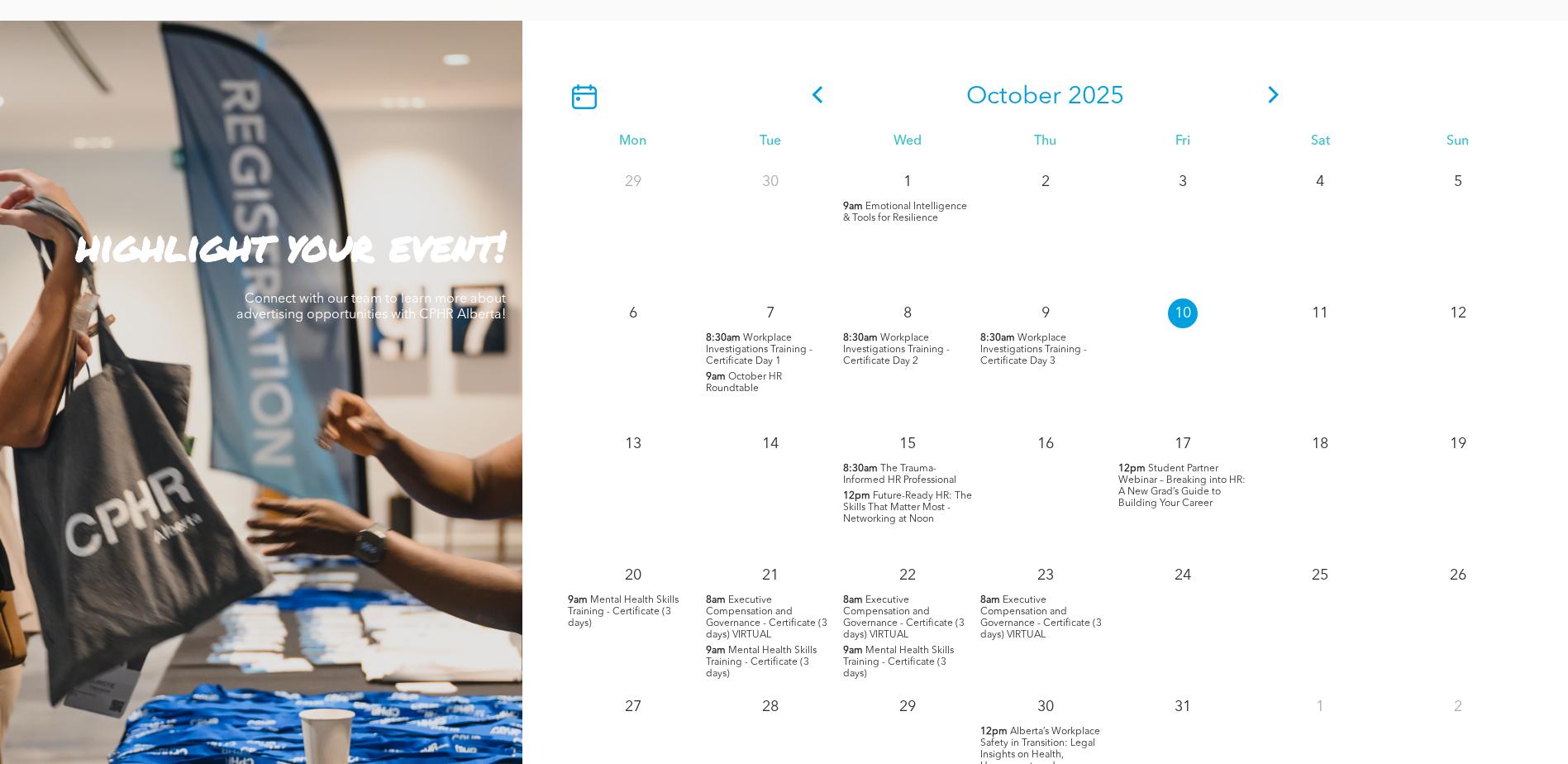
scroll to position [1323, 0]
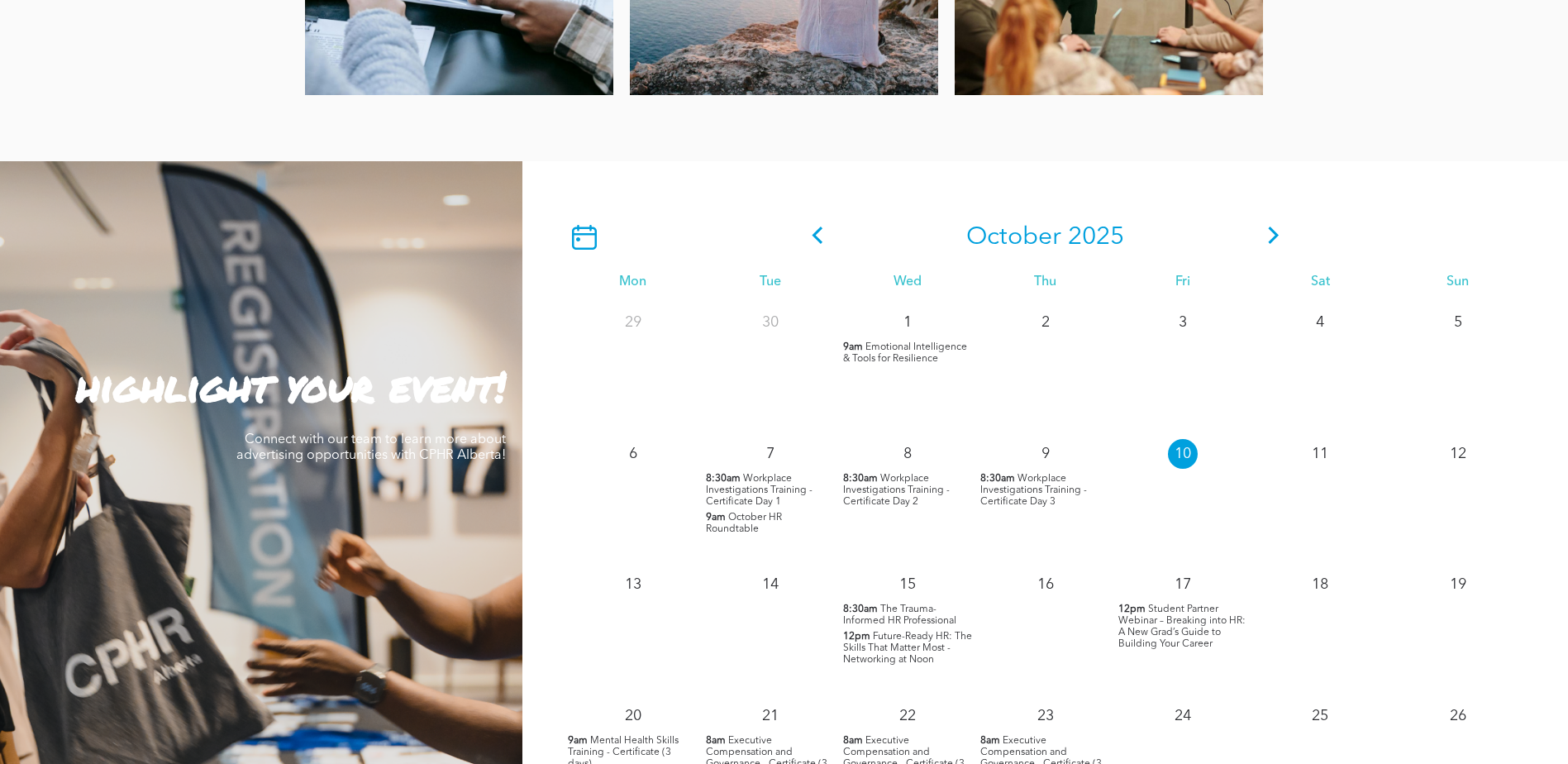
click at [1267, 230] on icon at bounding box center [1274, 235] width 25 height 17
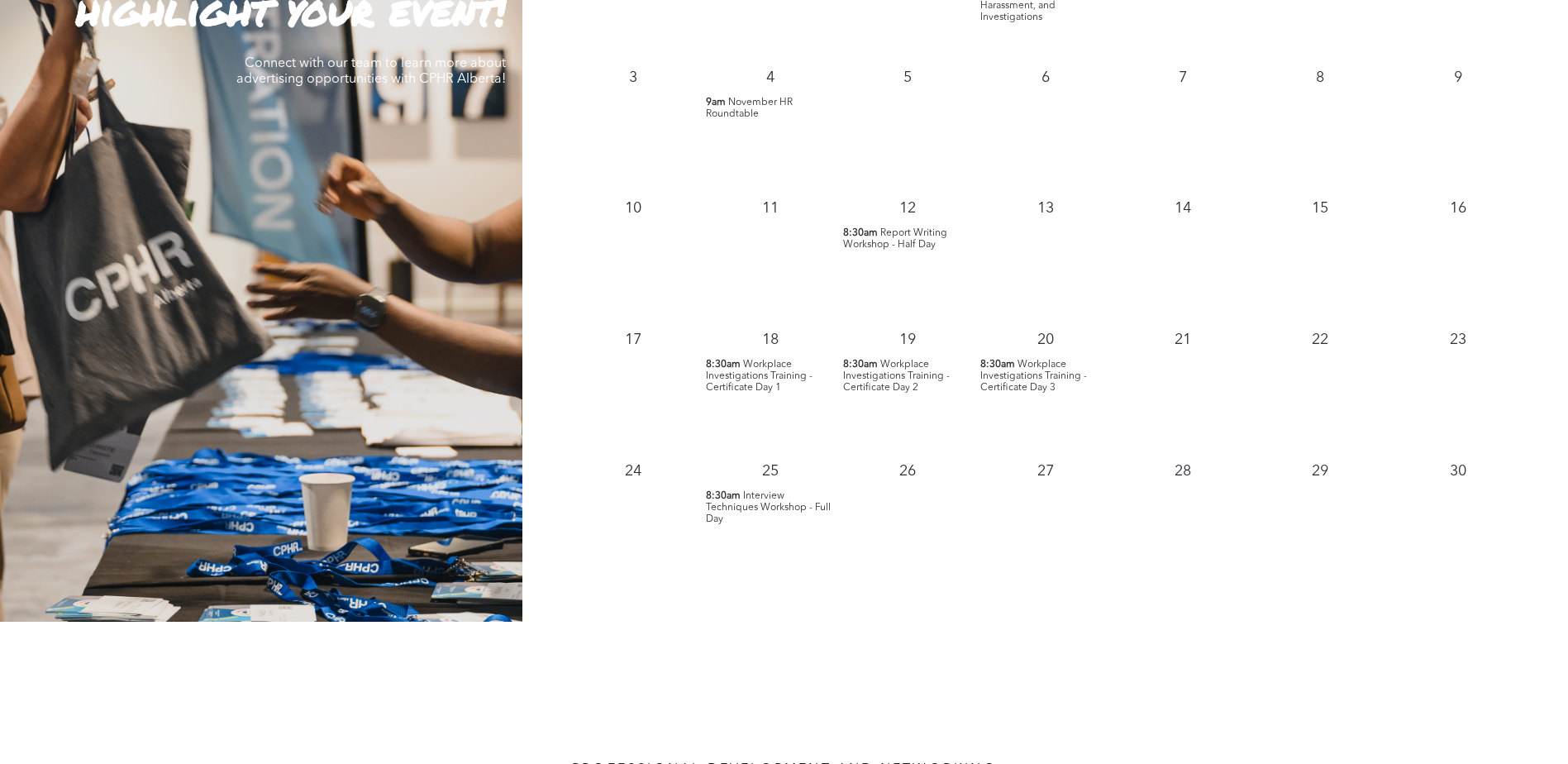
scroll to position [1736, 0]
